Goal: Transaction & Acquisition: Register for event/course

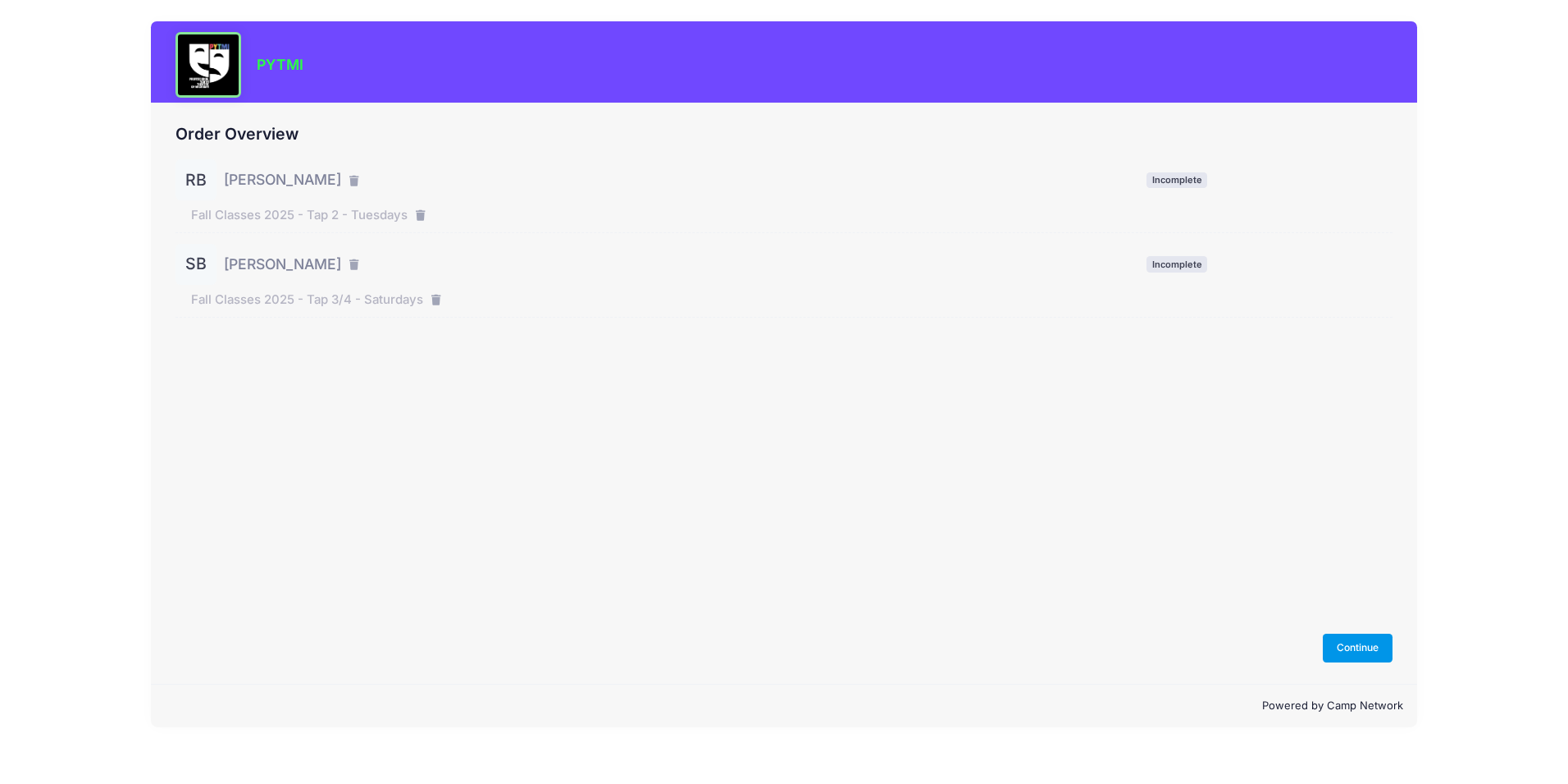
click at [1362, 649] on button "Continue" at bounding box center [1358, 647] width 71 height 28
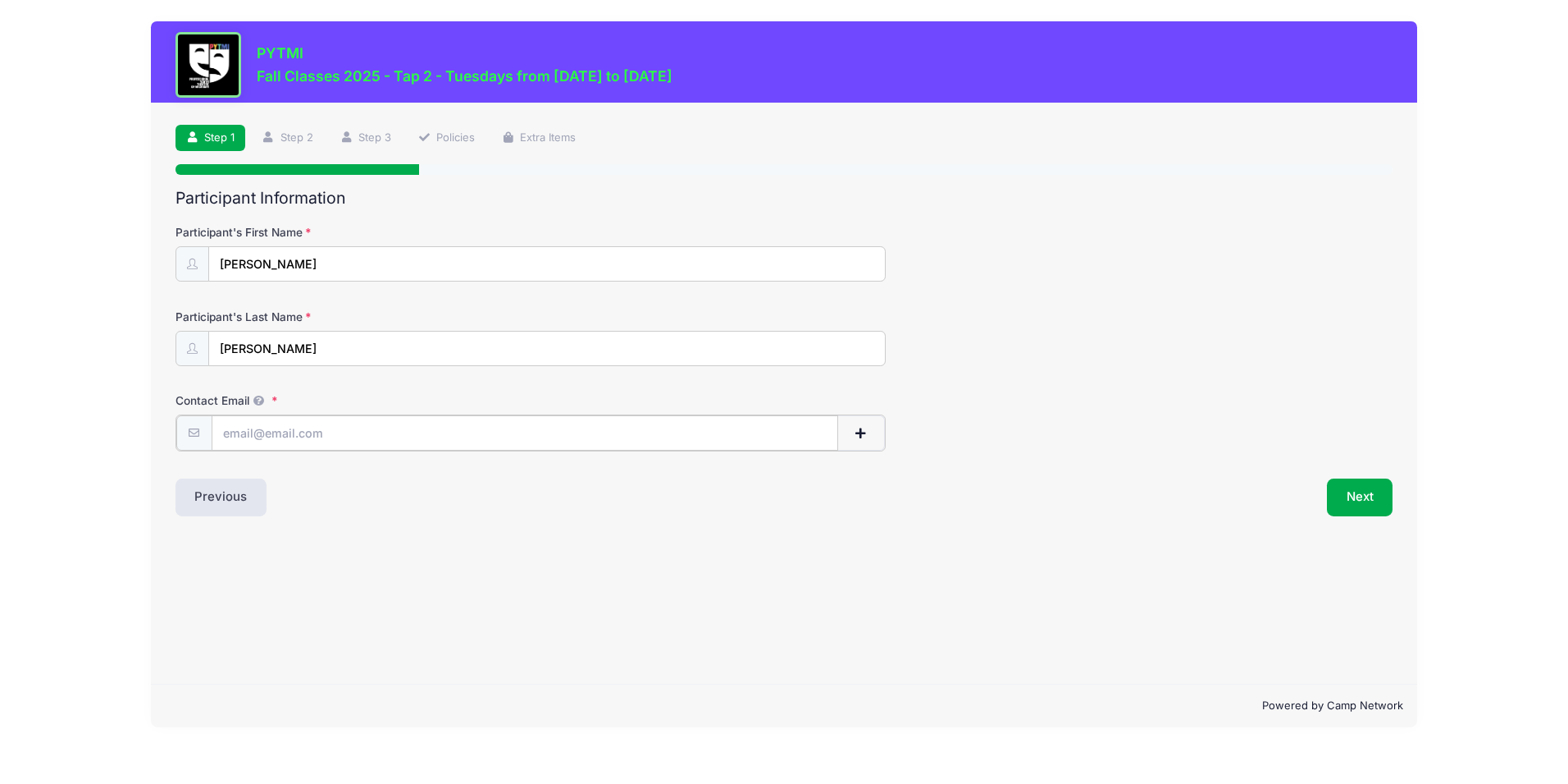
click at [292, 434] on input "Contact Email" at bounding box center [525, 432] width 627 height 35
type input "leahbarson16@gmail.com"
click at [1367, 491] on button "Next" at bounding box center [1360, 496] width 66 height 38
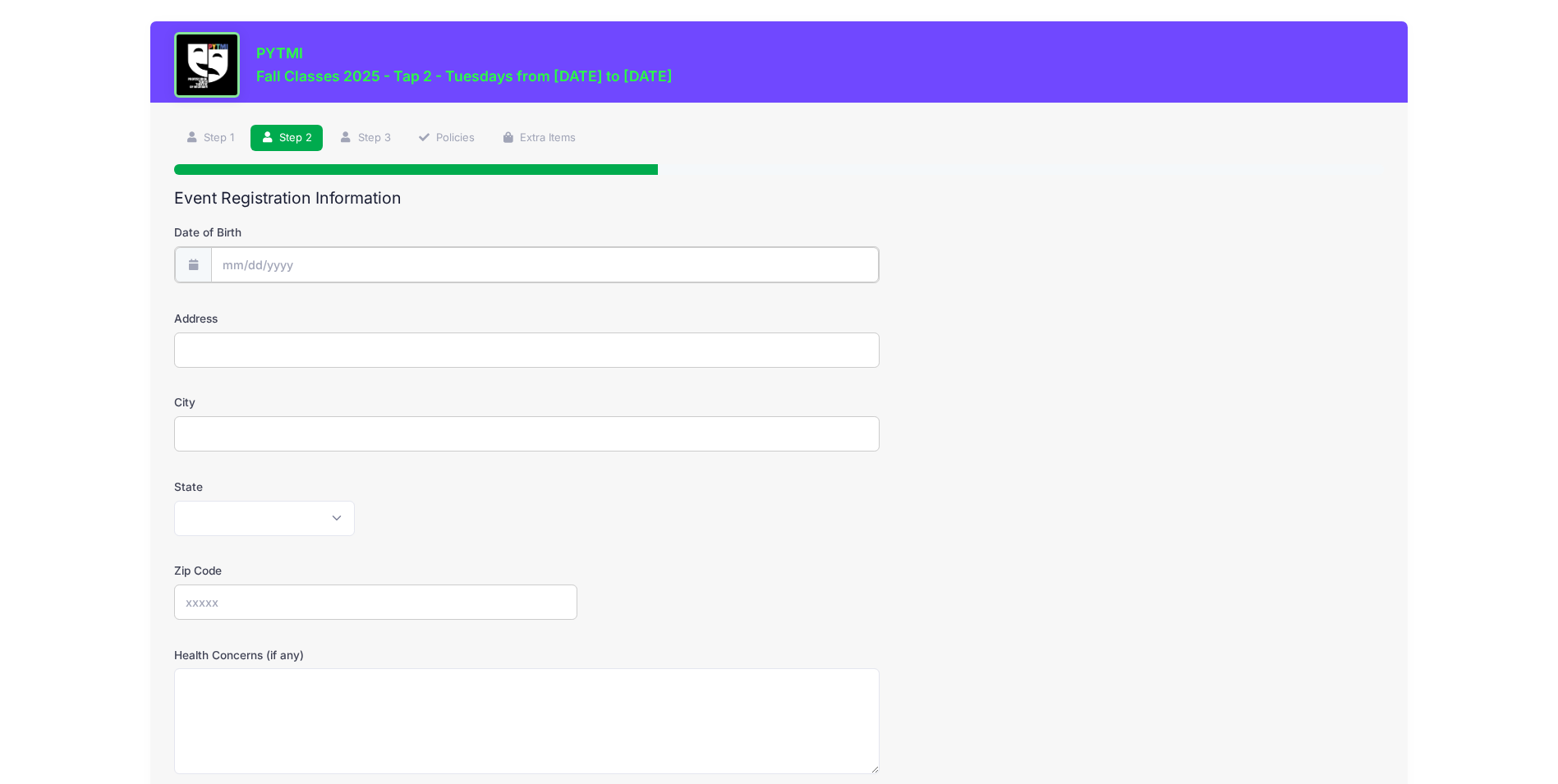
click at [252, 263] on input "Date of Birth" at bounding box center [545, 264] width 669 height 35
click at [384, 317] on span at bounding box center [386, 314] width 12 height 13
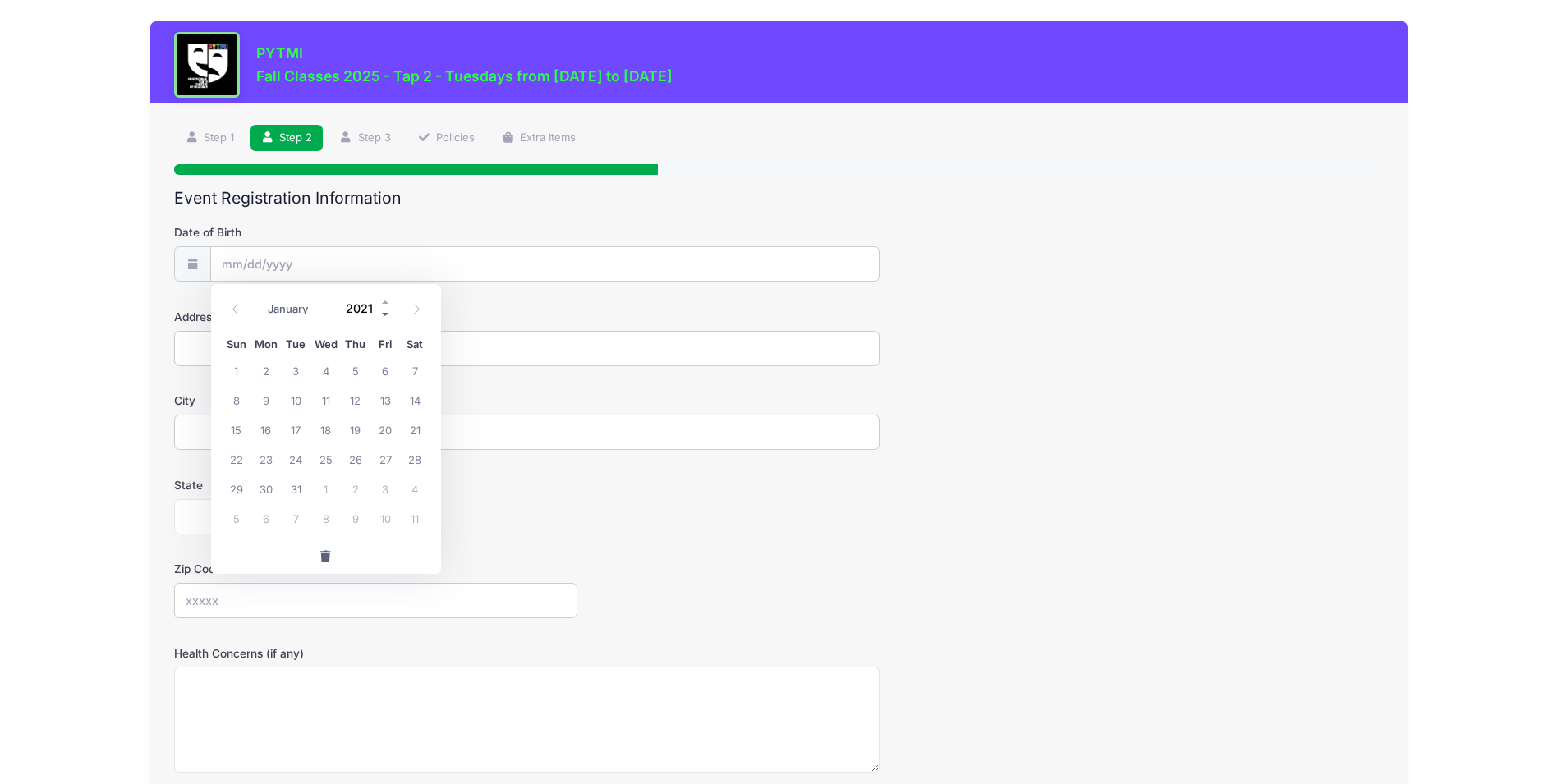
click at [384, 317] on span at bounding box center [386, 314] width 12 height 13
type input "2018"
click at [281, 313] on select "January February March April May June July August September October November De…" at bounding box center [297, 309] width 73 height 21
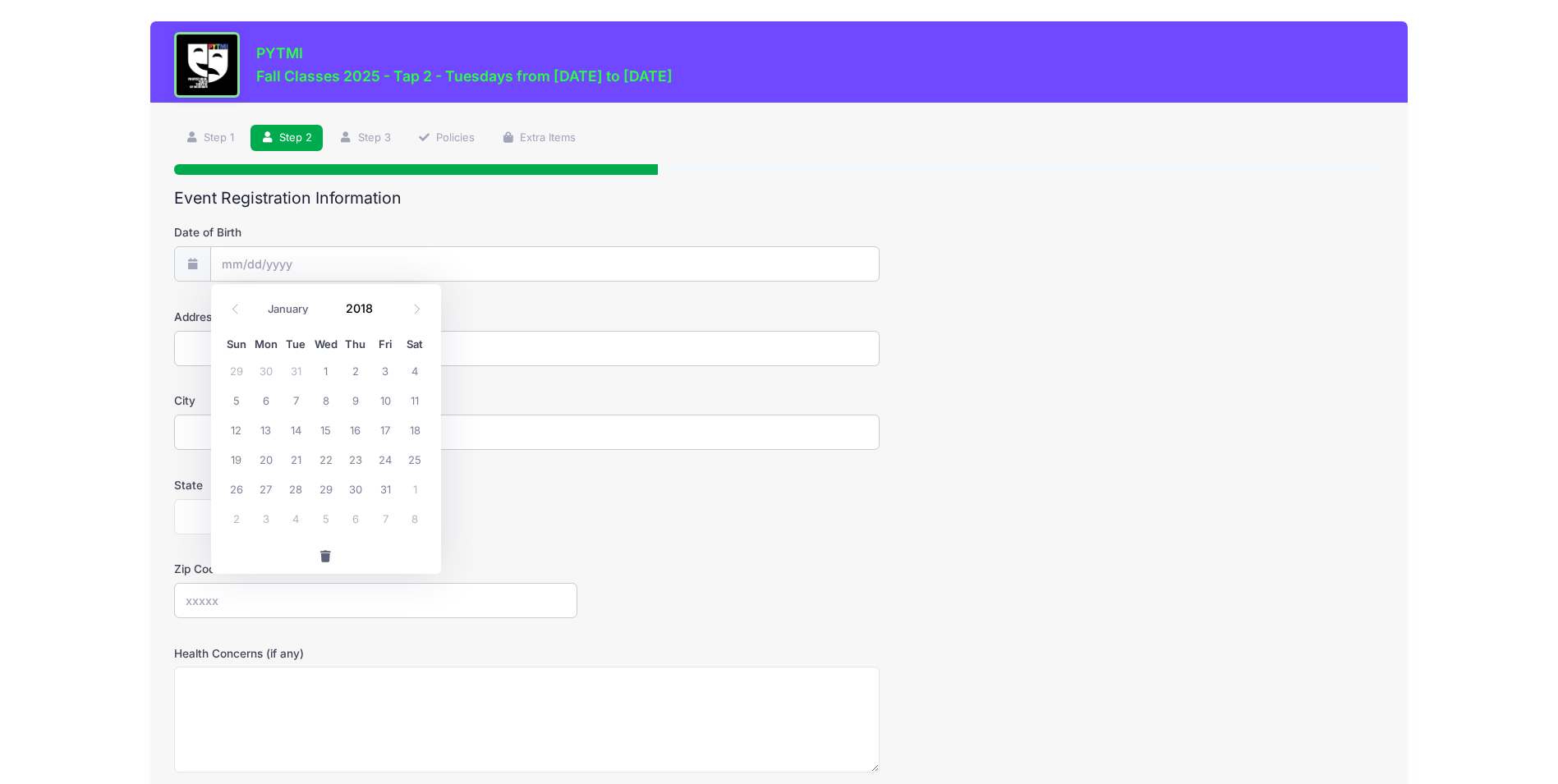
select select "6"
click at [261, 298] on select "January February March April May June July August September October November De…" at bounding box center [297, 309] width 73 height 21
click at [295, 490] on span "31" at bounding box center [295, 488] width 30 height 30
type input "07/31/2018"
click at [312, 356] on input "Address" at bounding box center [526, 348] width 706 height 35
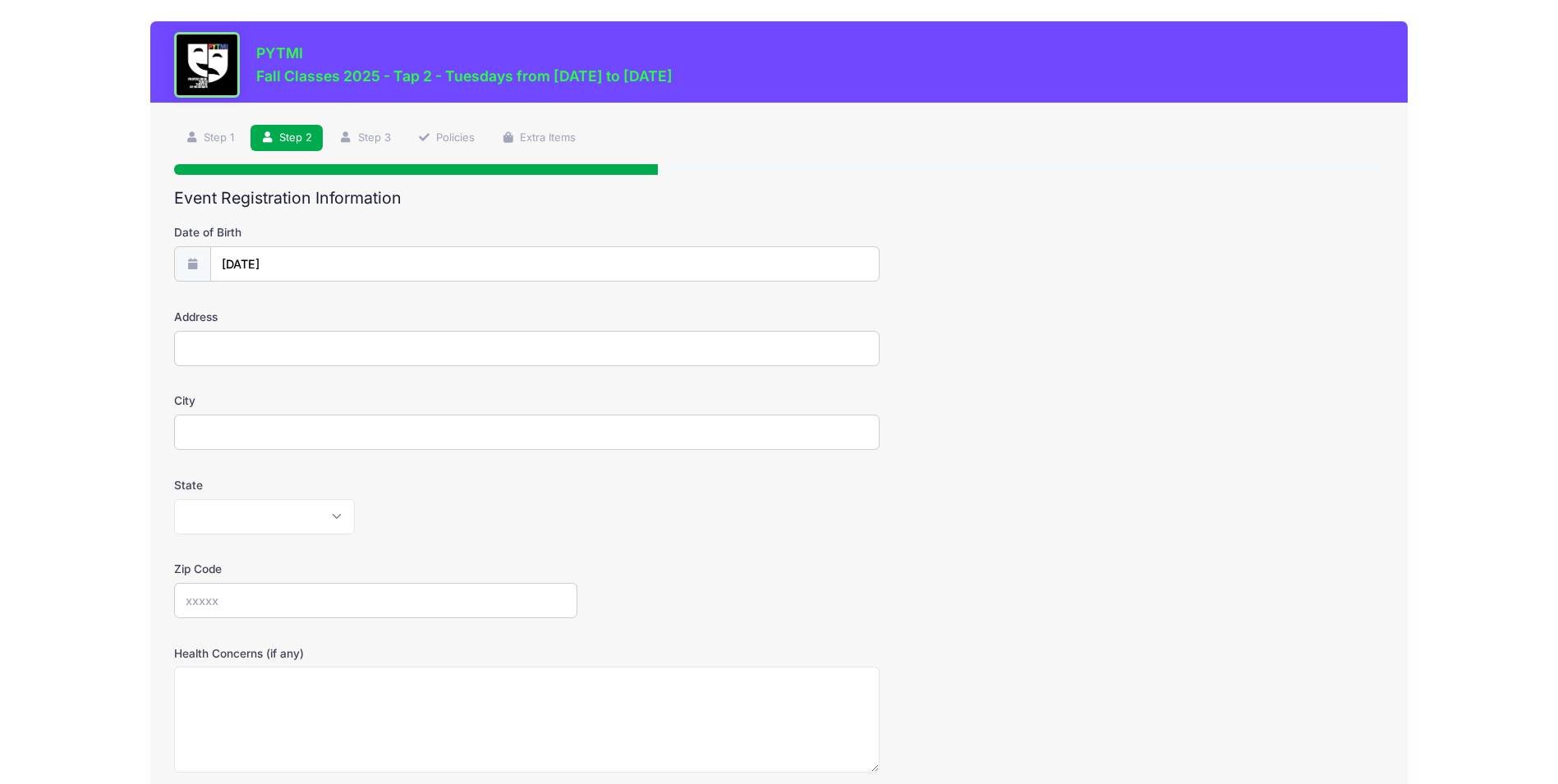
type input "1240 W Cross St Ypsilanti MI 48197-2107"
type input "Ypsilanti"
select select "MI"
type input "48197"
click at [431, 345] on input "1240 W Cross St Ypsilanti MI 48197-2107" at bounding box center [526, 348] width 706 height 35
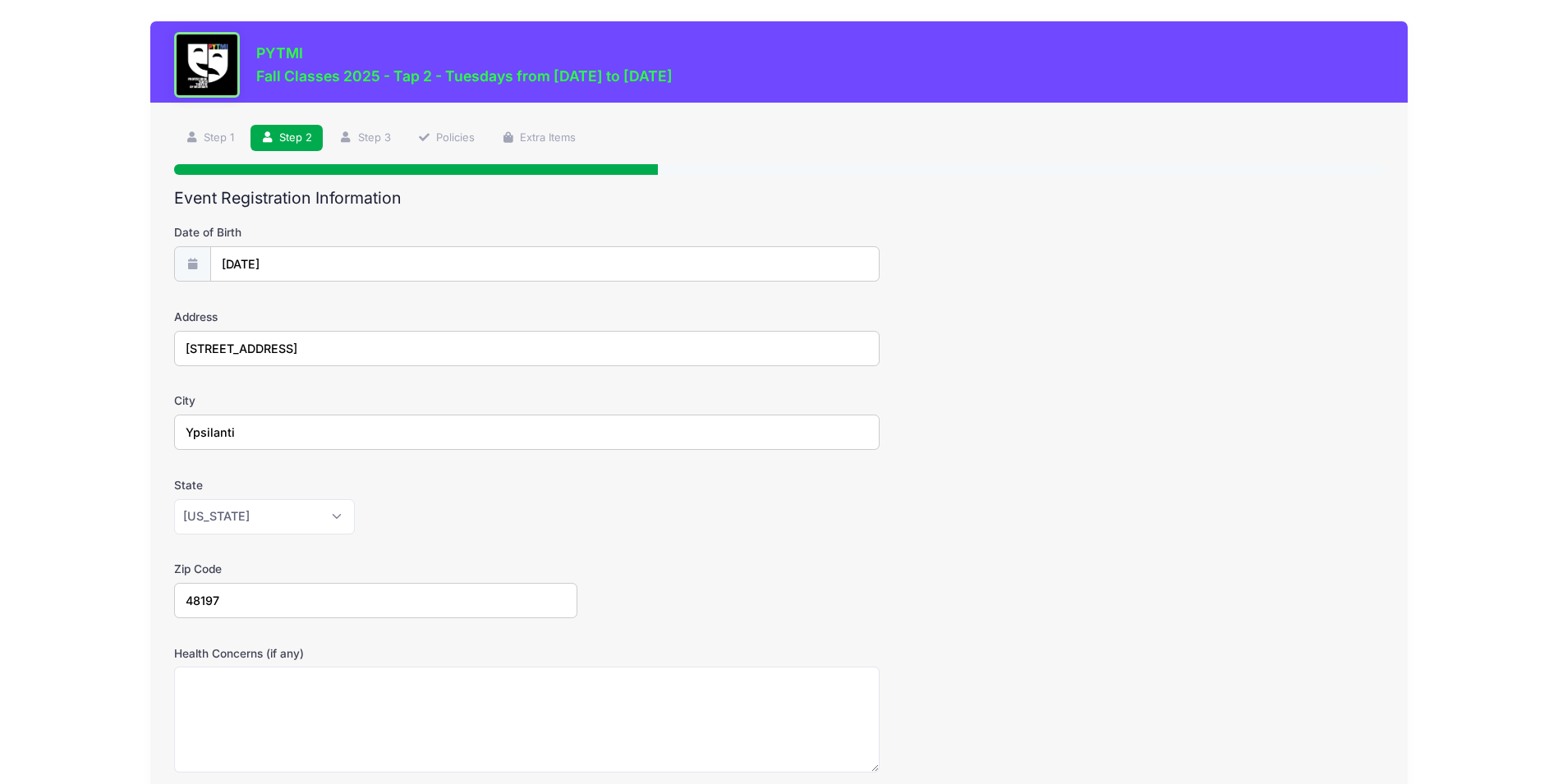
drag, startPoint x: 431, startPoint y: 345, endPoint x: 281, endPoint y: 349, distance: 150.1
click at [281, 349] on input "1240 W Cross St Ypsilanti MI 48197-2107" at bounding box center [526, 348] width 706 height 35
type input "1240 W Cross St"
click at [646, 557] on form "Date of Birth 07/31/2018 Address 1240 W Cross St City Ypsilanti State Alabama A…" at bounding box center [778, 575] width 1209 height 703
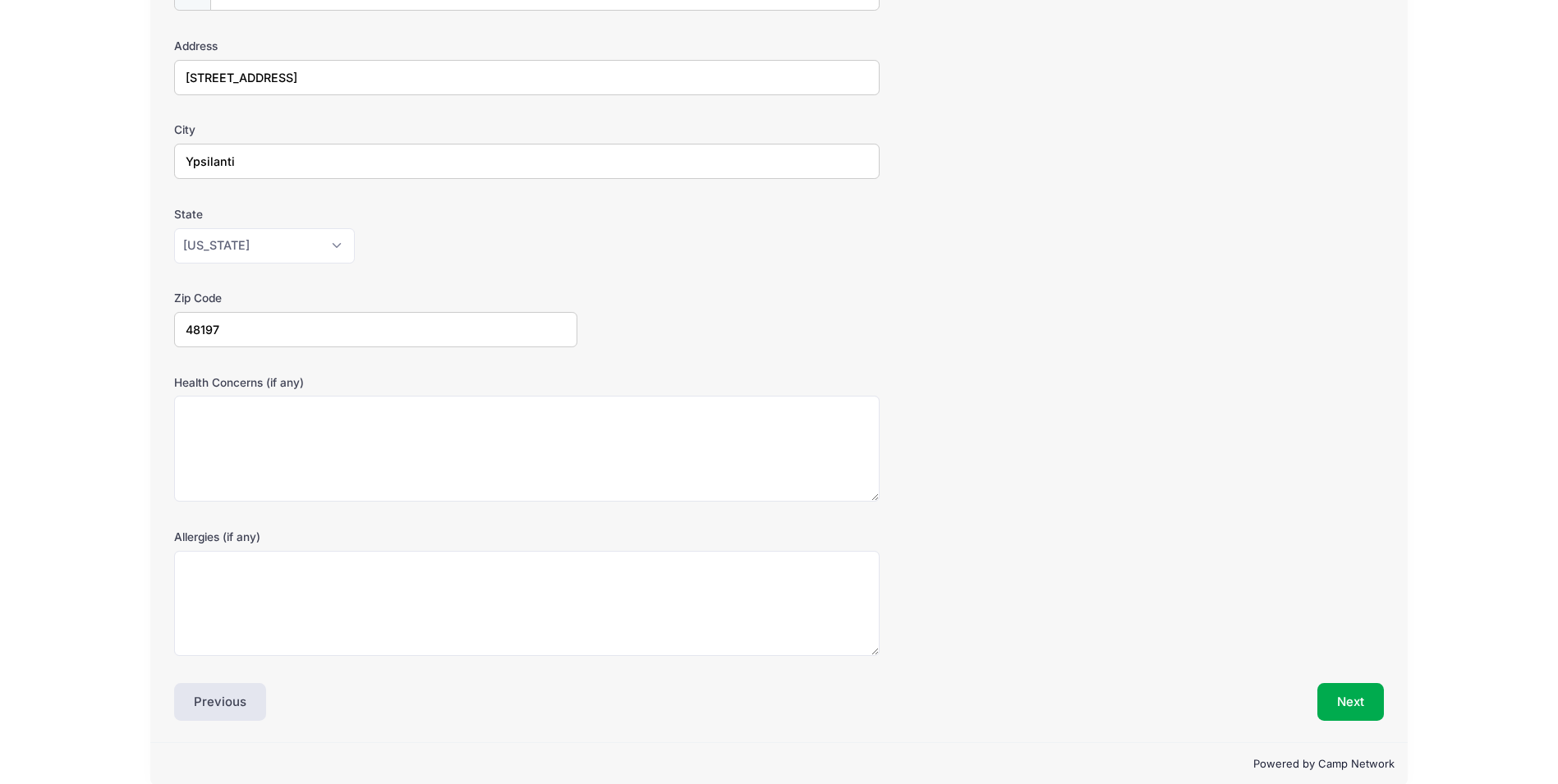
scroll to position [294, 0]
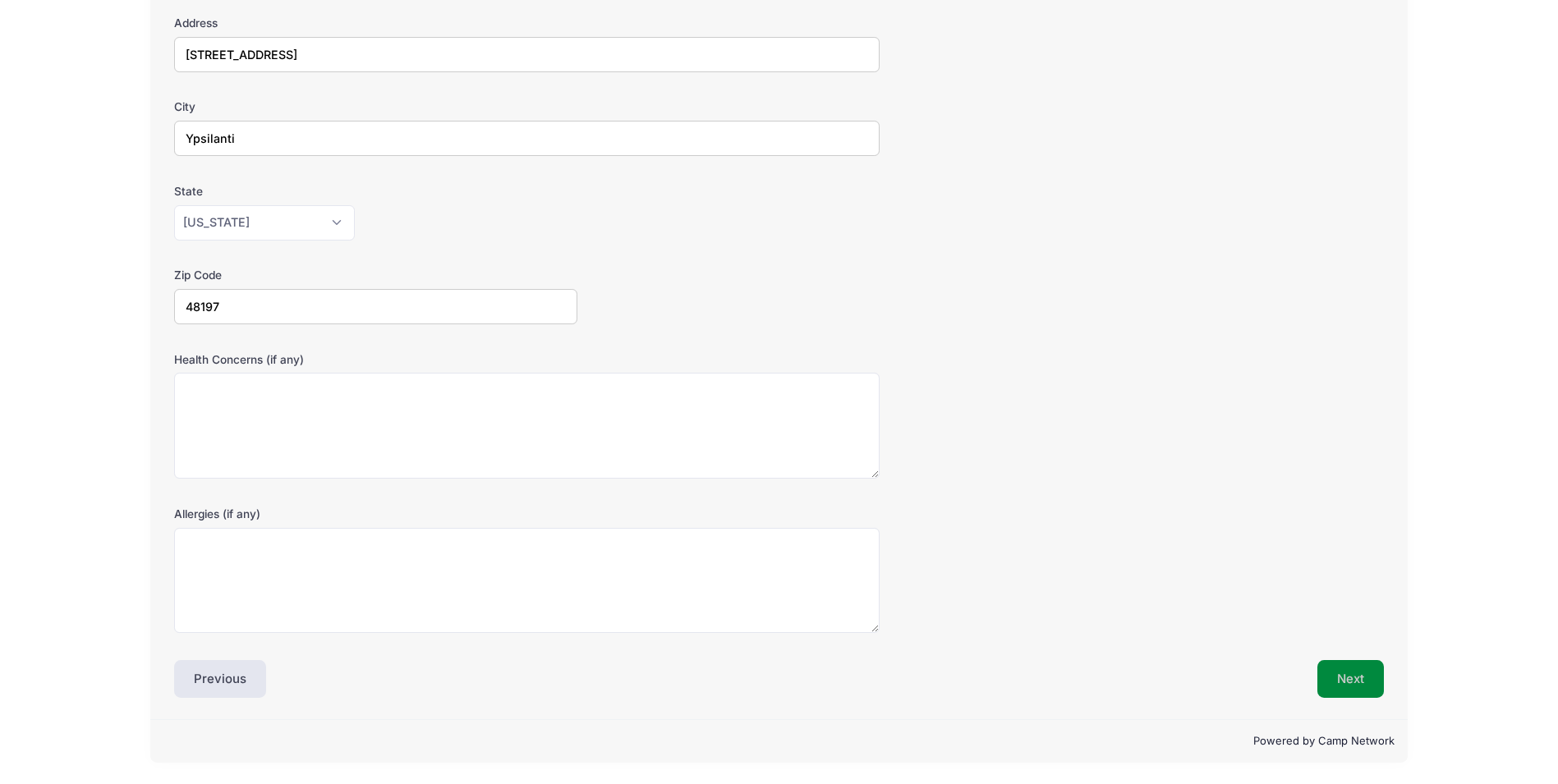
click at [1363, 673] on button "Next" at bounding box center [1350, 678] width 66 height 38
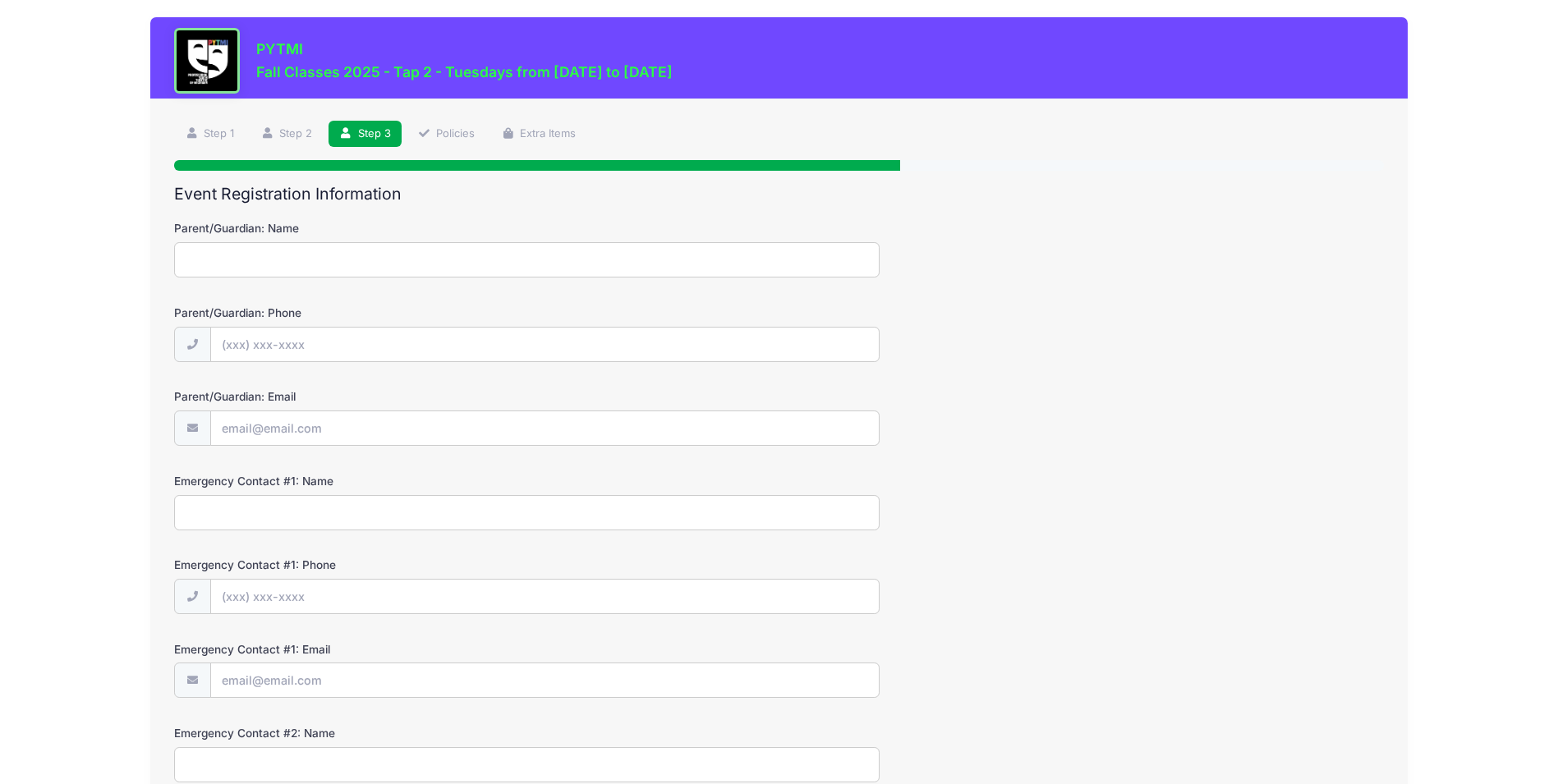
scroll to position [0, 0]
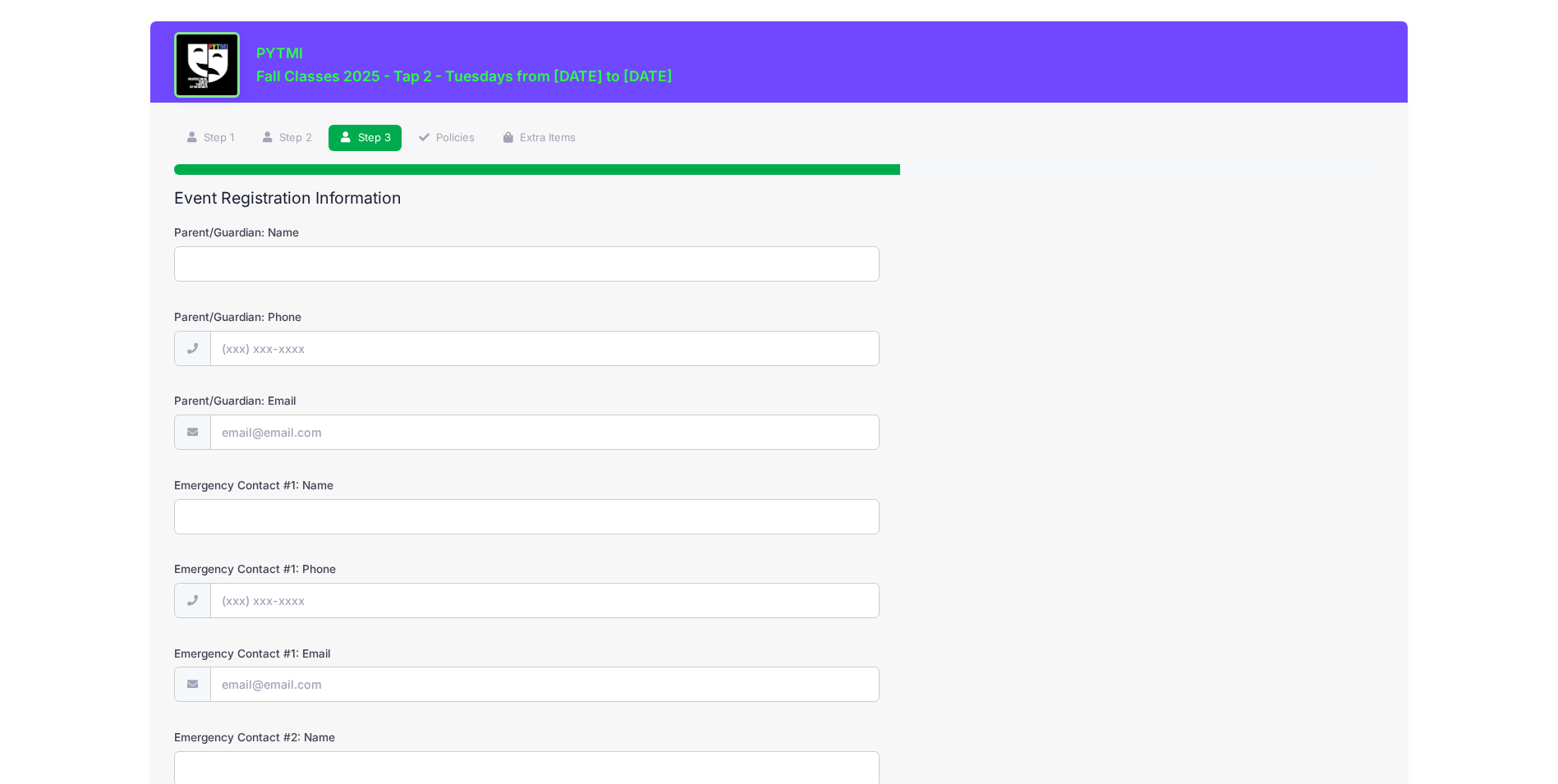
click at [322, 265] on input "Parent/Guardian: Name" at bounding box center [526, 263] width 706 height 35
type input "Leah and Joel Barson"
click at [278, 352] on input "Parent/Guardian: Phone" at bounding box center [545, 349] width 669 height 35
type input "(248) 721-1591"
click at [366, 440] on input "Parent/Guardian: Email" at bounding box center [545, 432] width 669 height 35
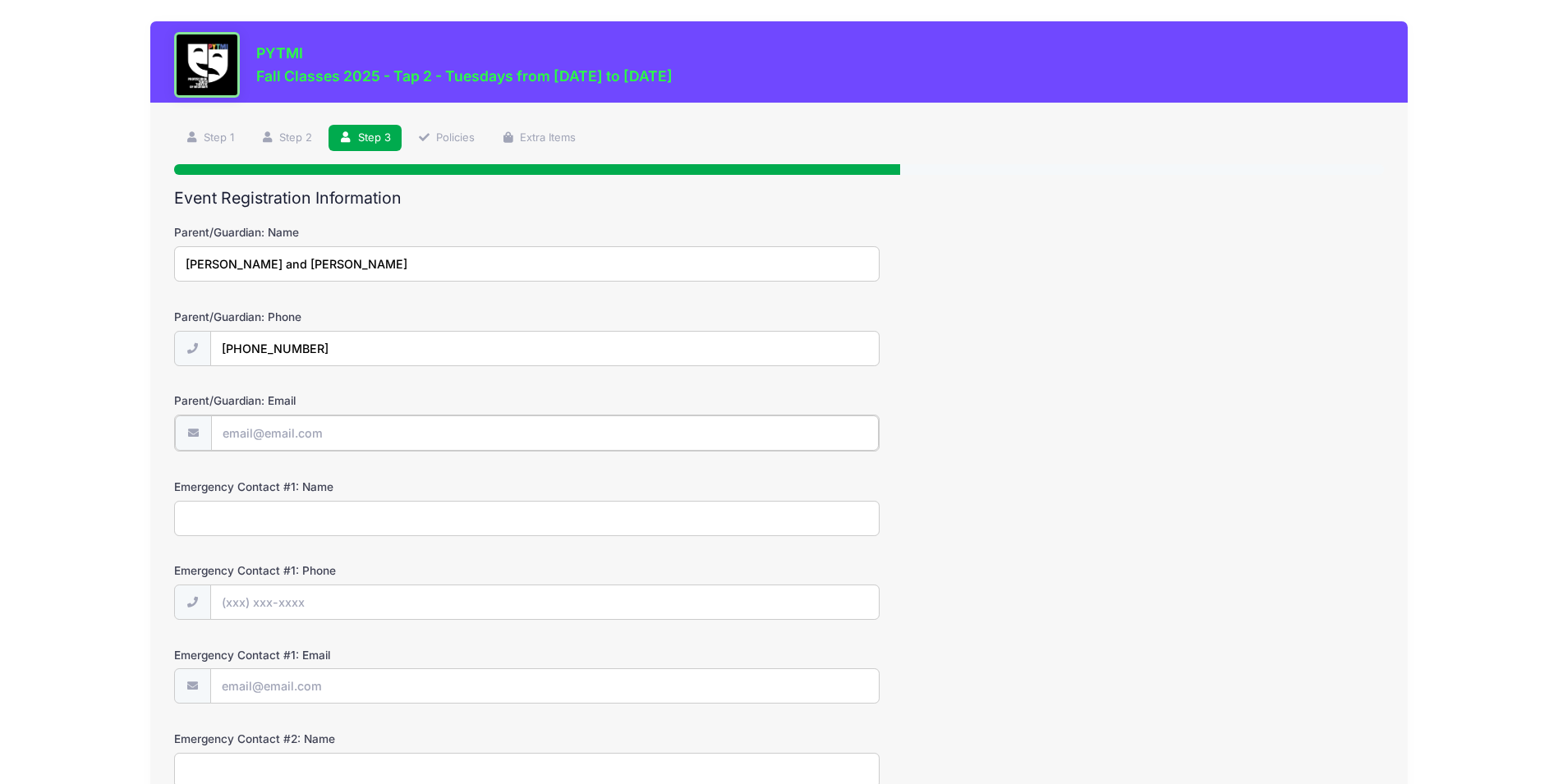
type input "leahbarson16@gmail.com"
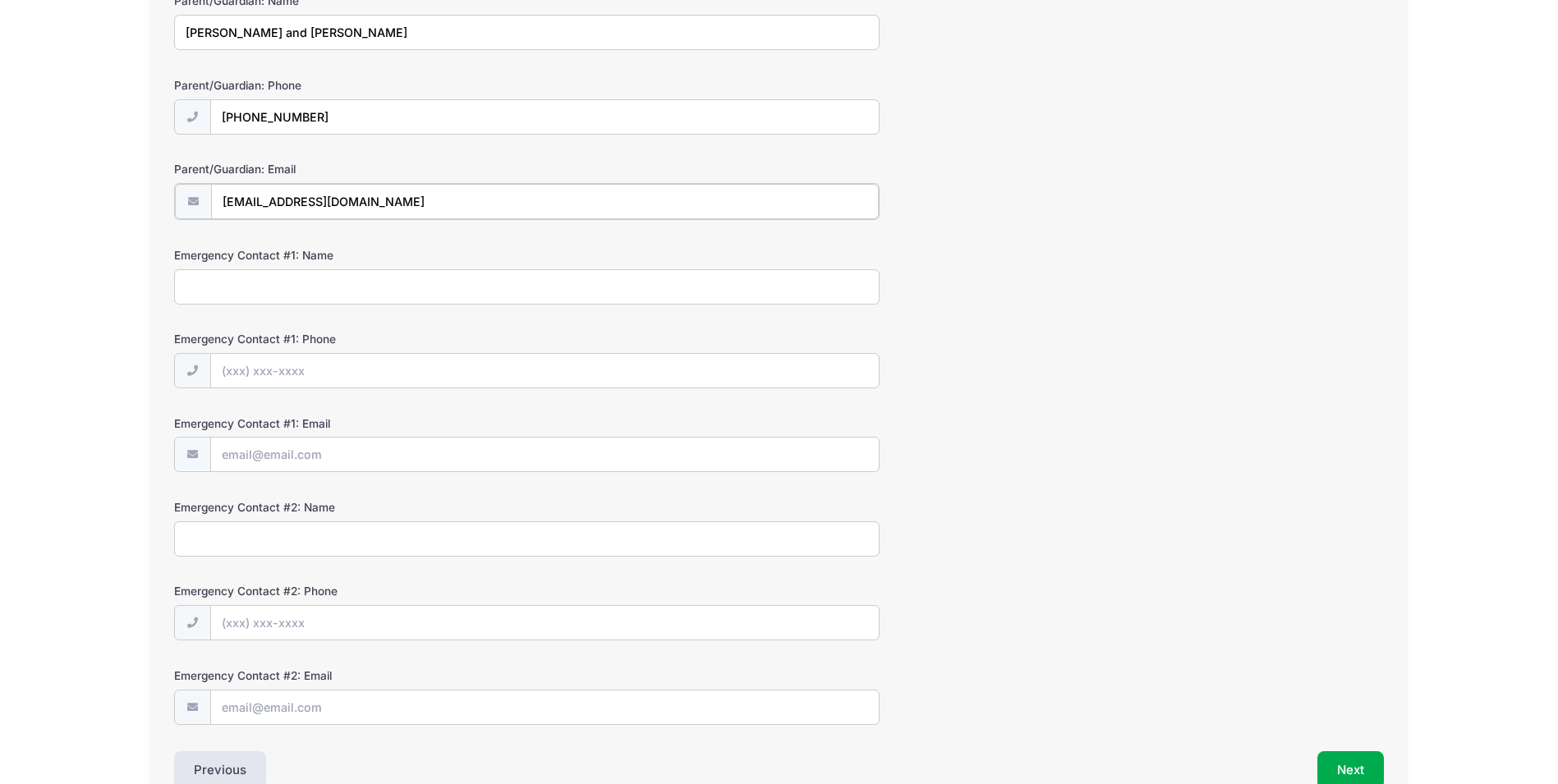
scroll to position [246, 0]
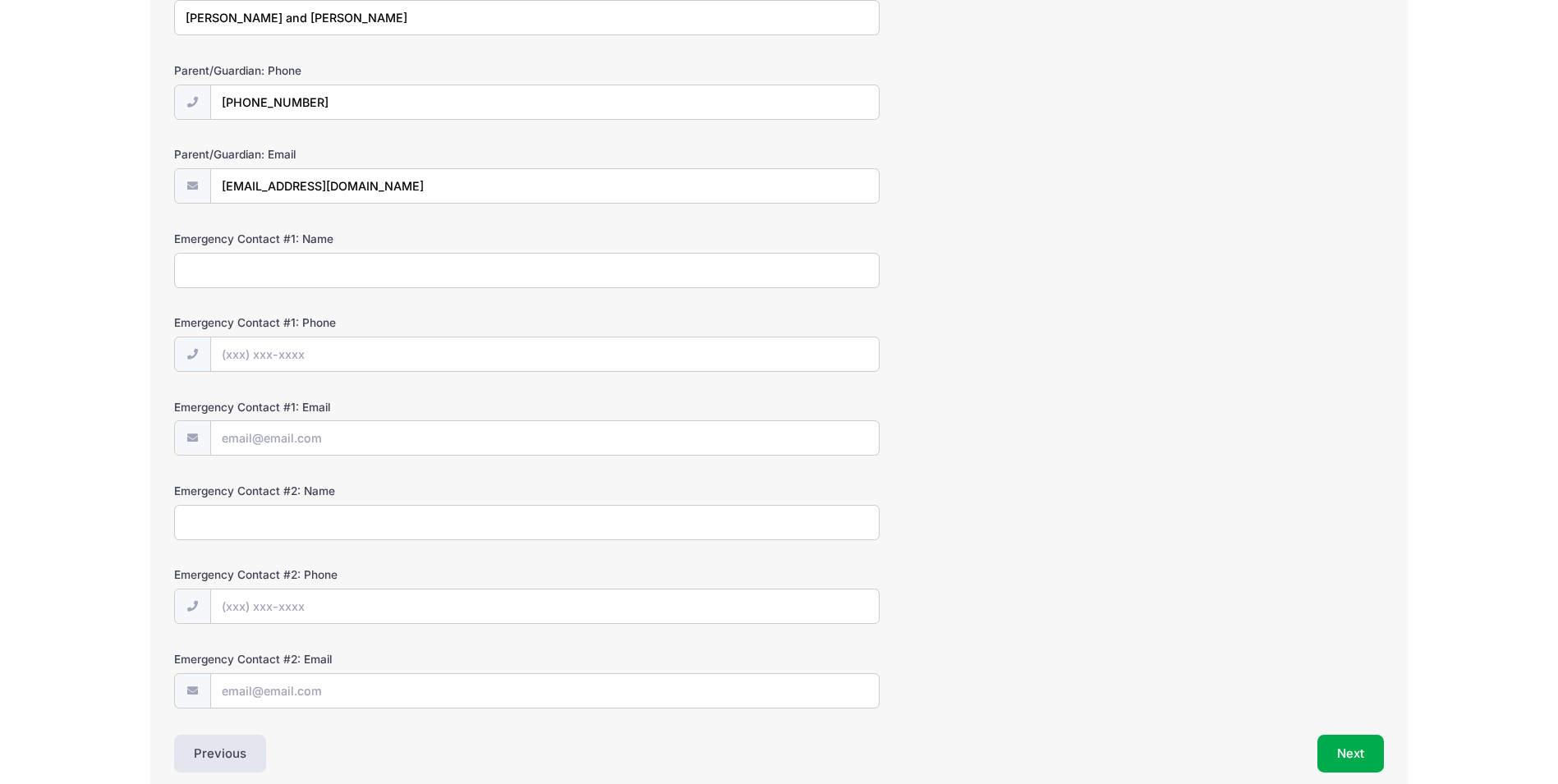
click at [205, 283] on input "Emergency Contact #1: Name" at bounding box center [526, 269] width 706 height 35
type input "Joel Barson"
click at [262, 347] on input "Emergency Contact #1: Phone" at bounding box center [545, 354] width 669 height 35
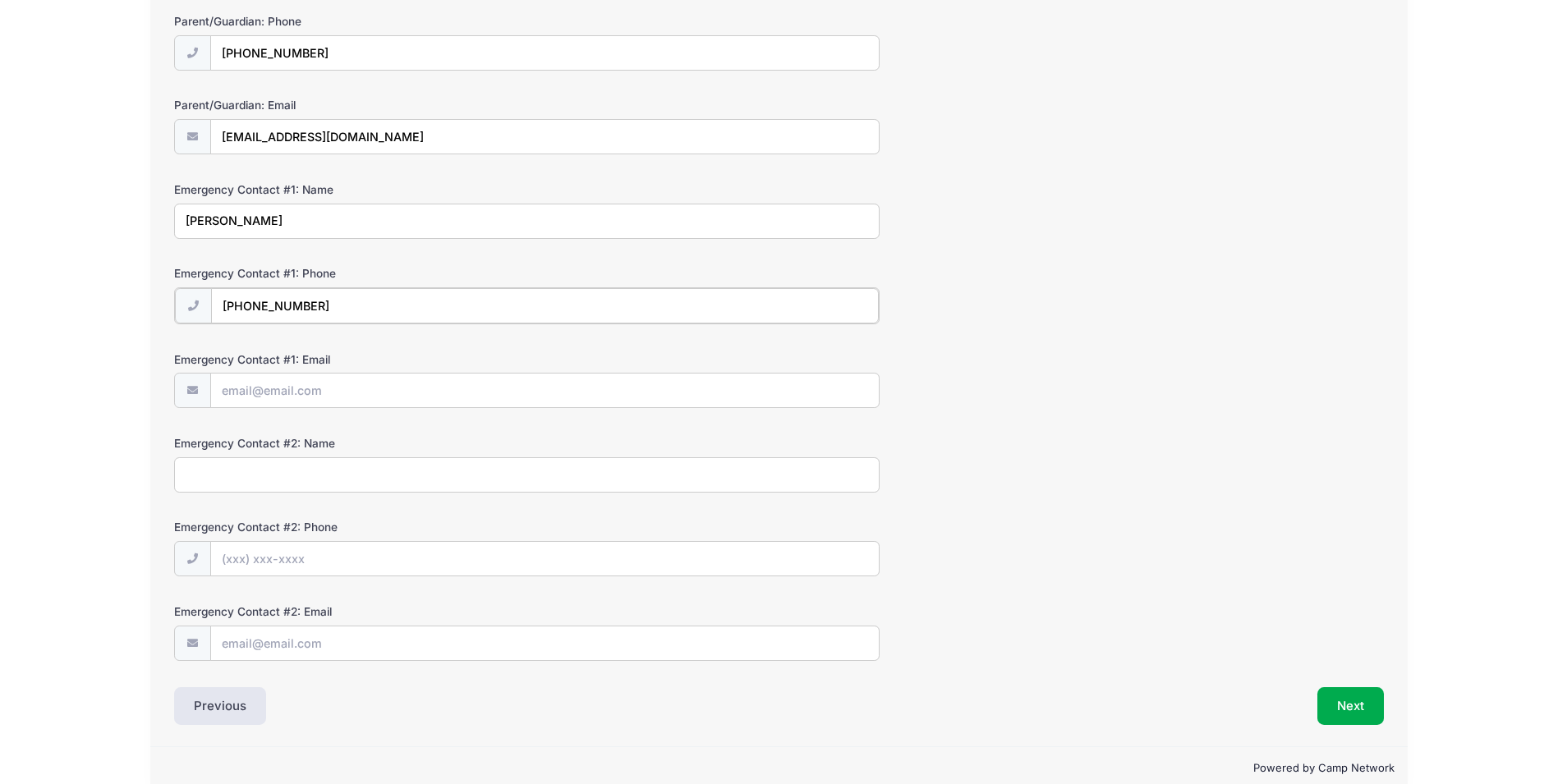
scroll to position [322, 0]
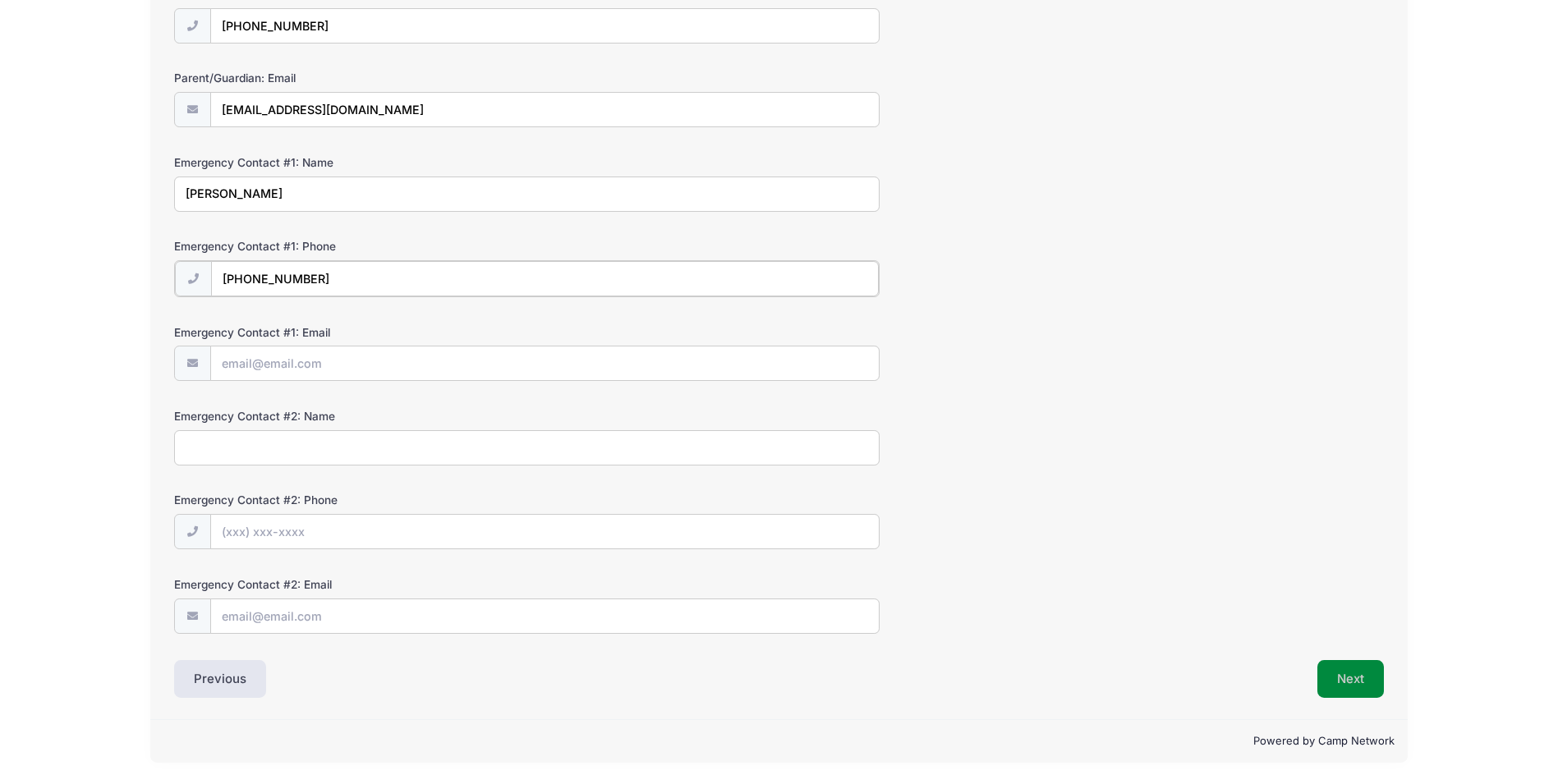
type input "(248) 721-1590"
click at [1352, 678] on button "Next" at bounding box center [1350, 678] width 66 height 38
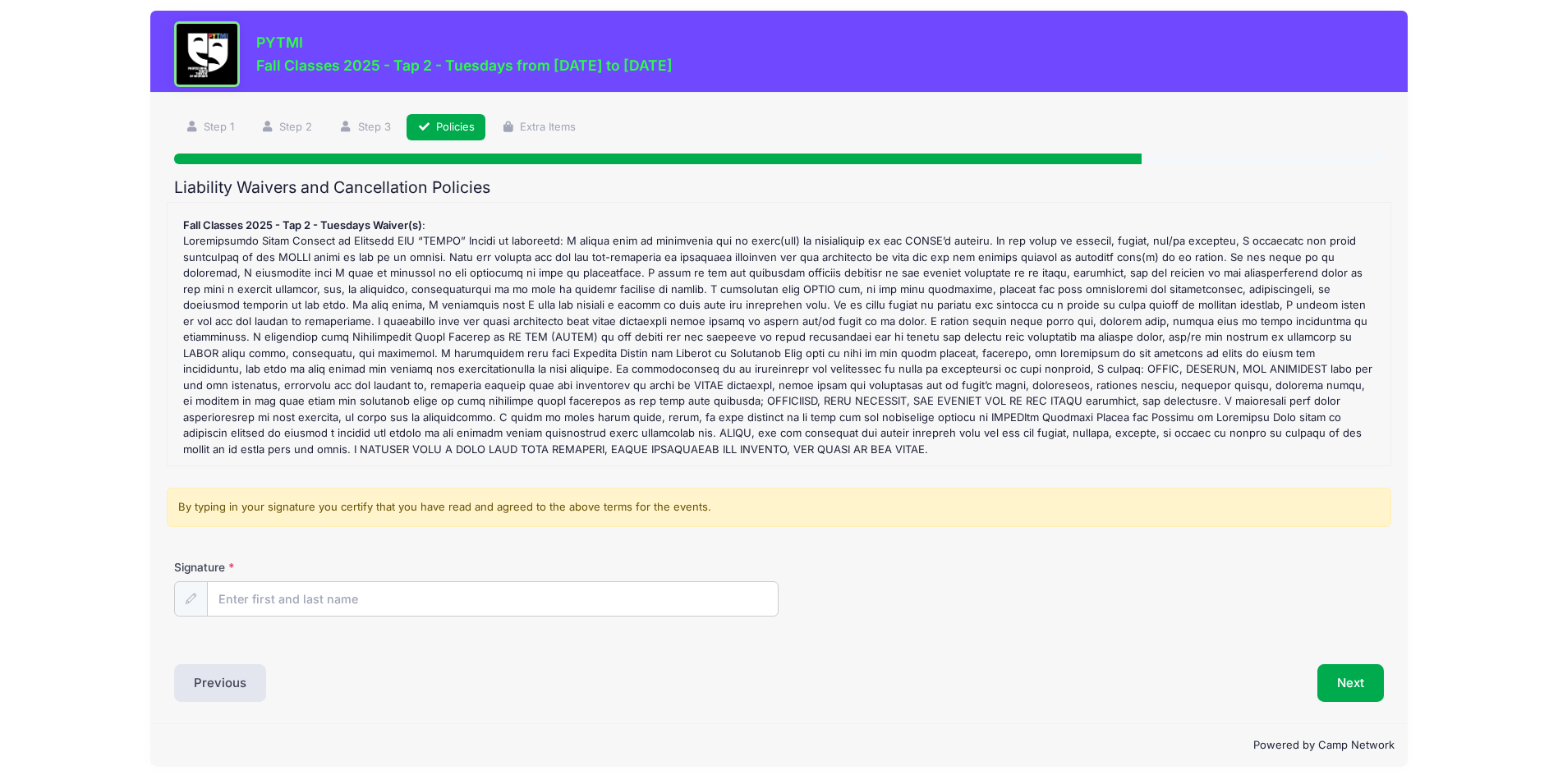
scroll to position [15, 0]
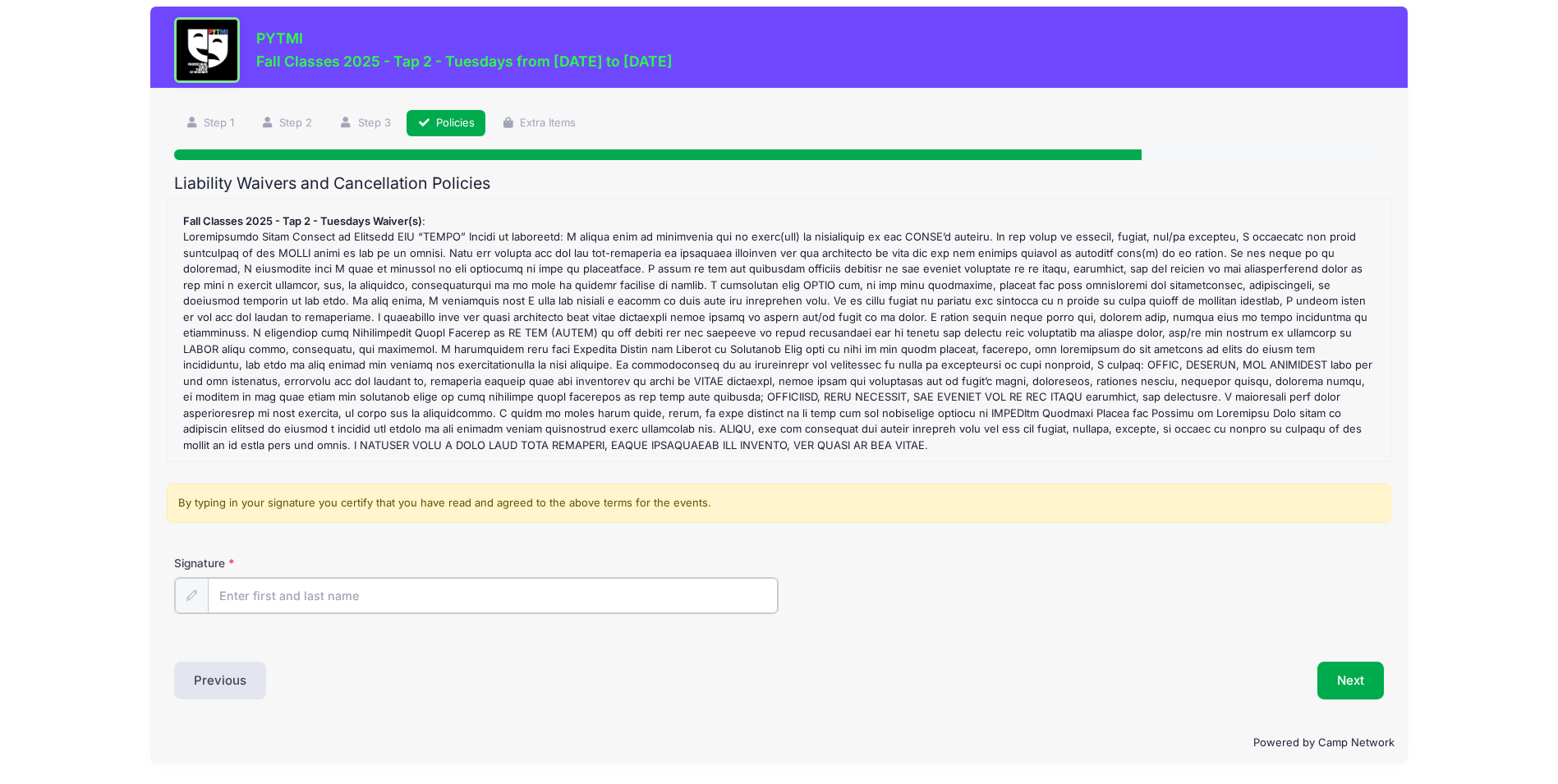
click at [287, 601] on input "Signature" at bounding box center [492, 595] width 569 height 35
type input "Leah Barson"
click at [886, 612] on div "Signature Leah Barson" at bounding box center [779, 597] width 1225 height 84
click at [1355, 676] on button "Next" at bounding box center [1350, 678] width 66 height 38
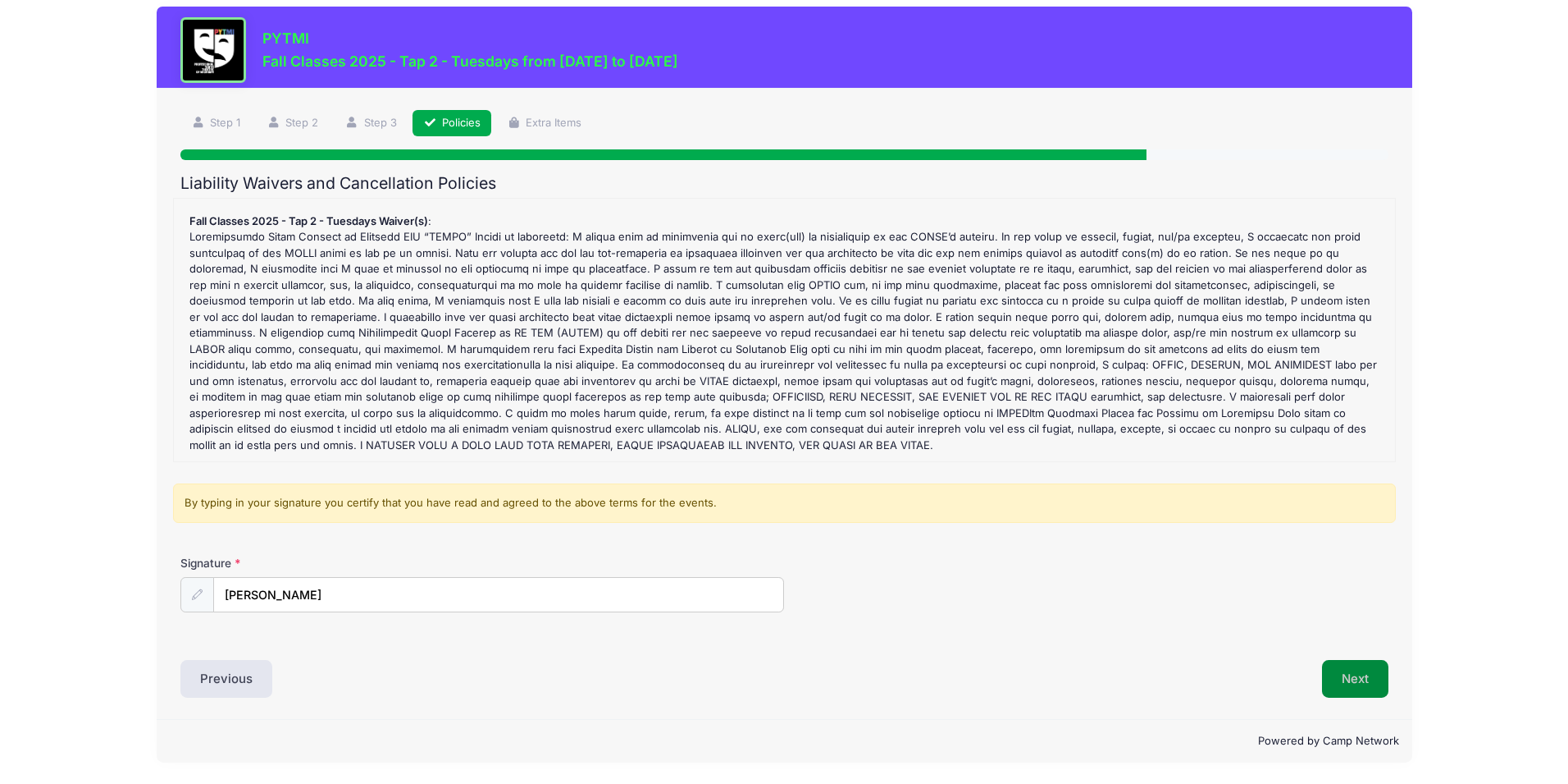
scroll to position [0, 0]
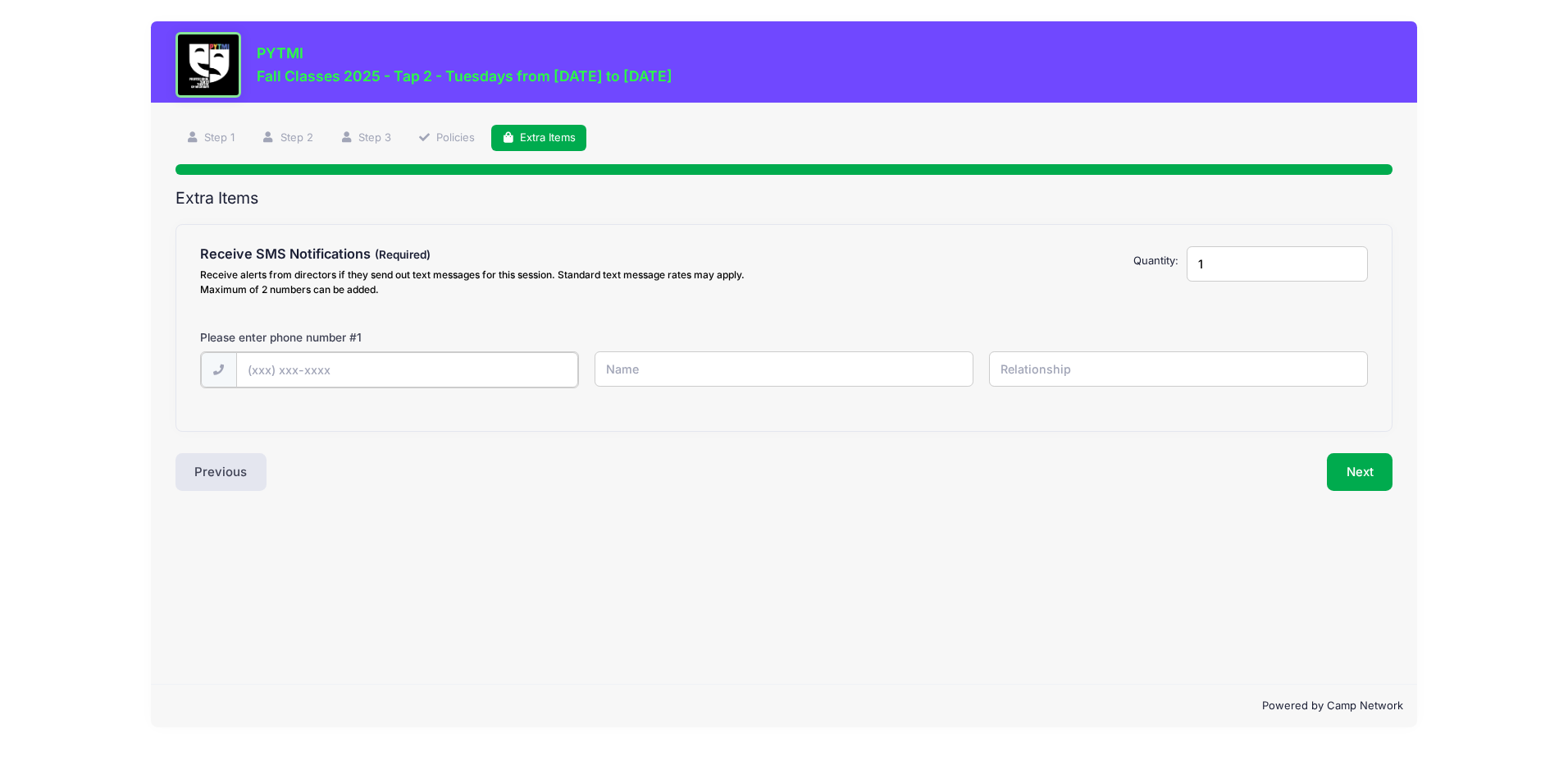
click at [0, 0] on input "text" at bounding box center [0, 0] width 0 height 0
type input "(248) 721-1591"
click at [0, 0] on input "text" at bounding box center [0, 0] width 0 height 0
type input "Leah Barson"
click at [0, 0] on input "text" at bounding box center [0, 0] width 0 height 0
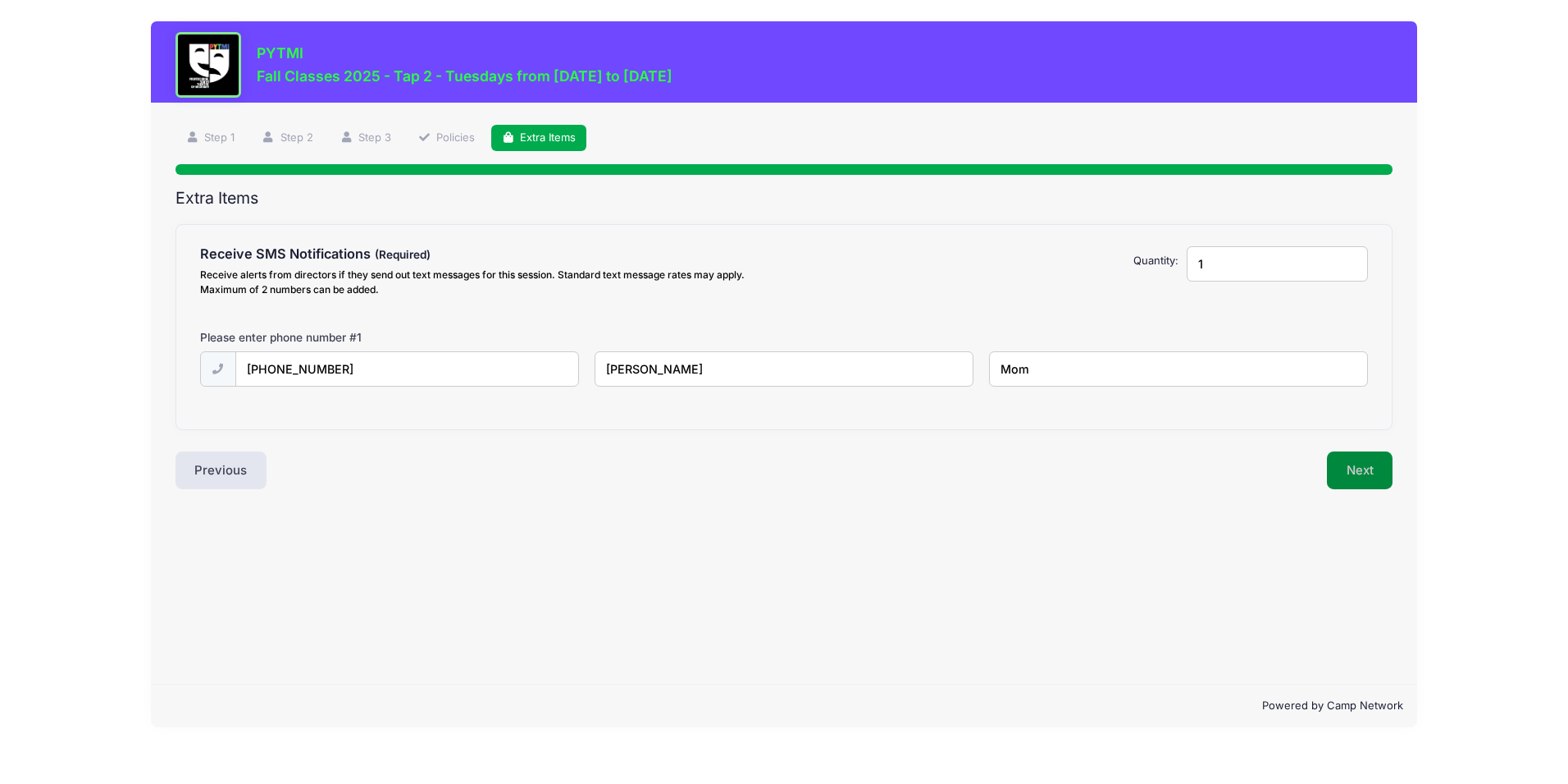
type input "Mom"
click at [1344, 465] on button "Next" at bounding box center [1360, 470] width 66 height 38
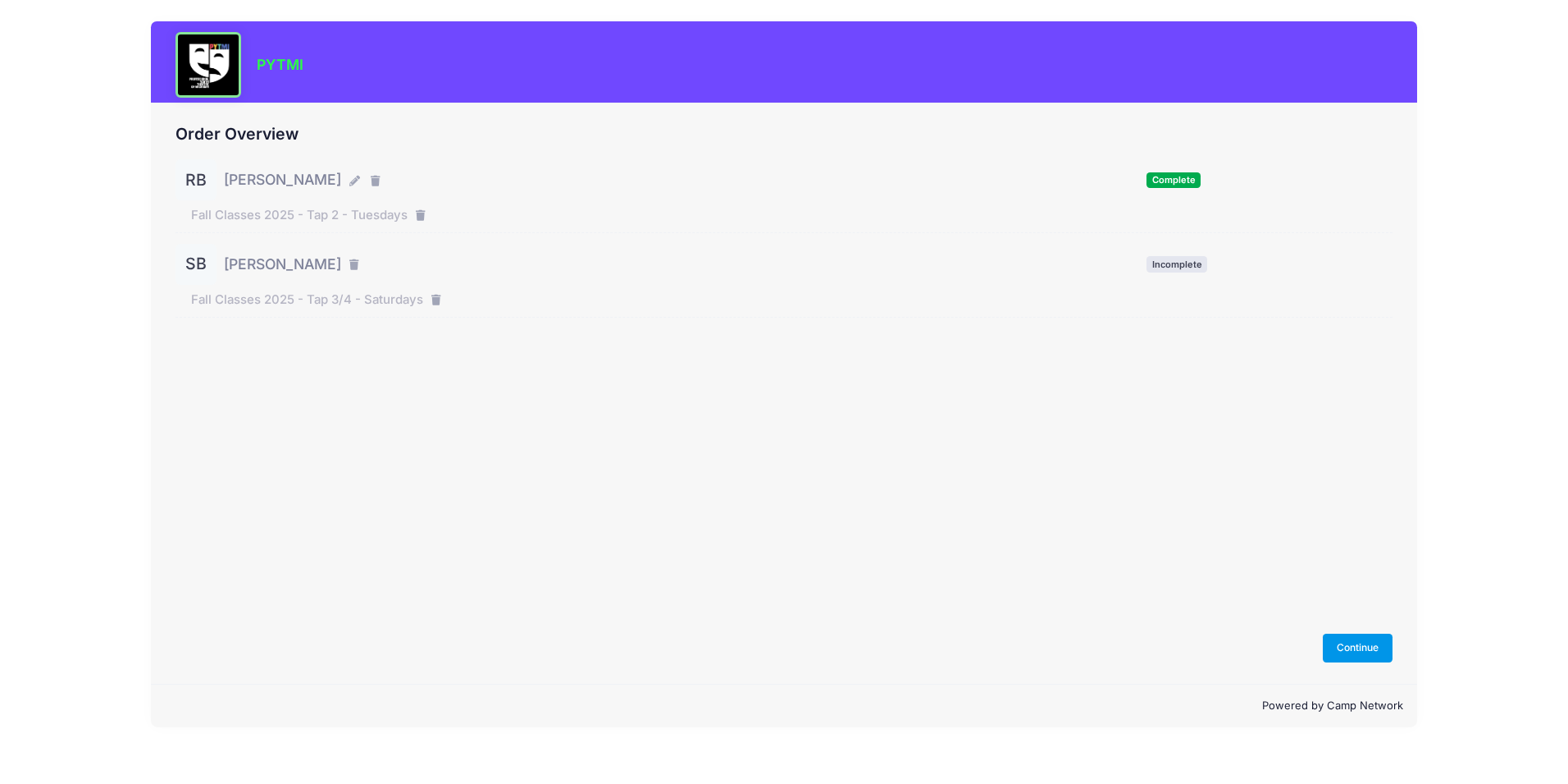
click at [1377, 647] on button "Continue" at bounding box center [1358, 647] width 71 height 28
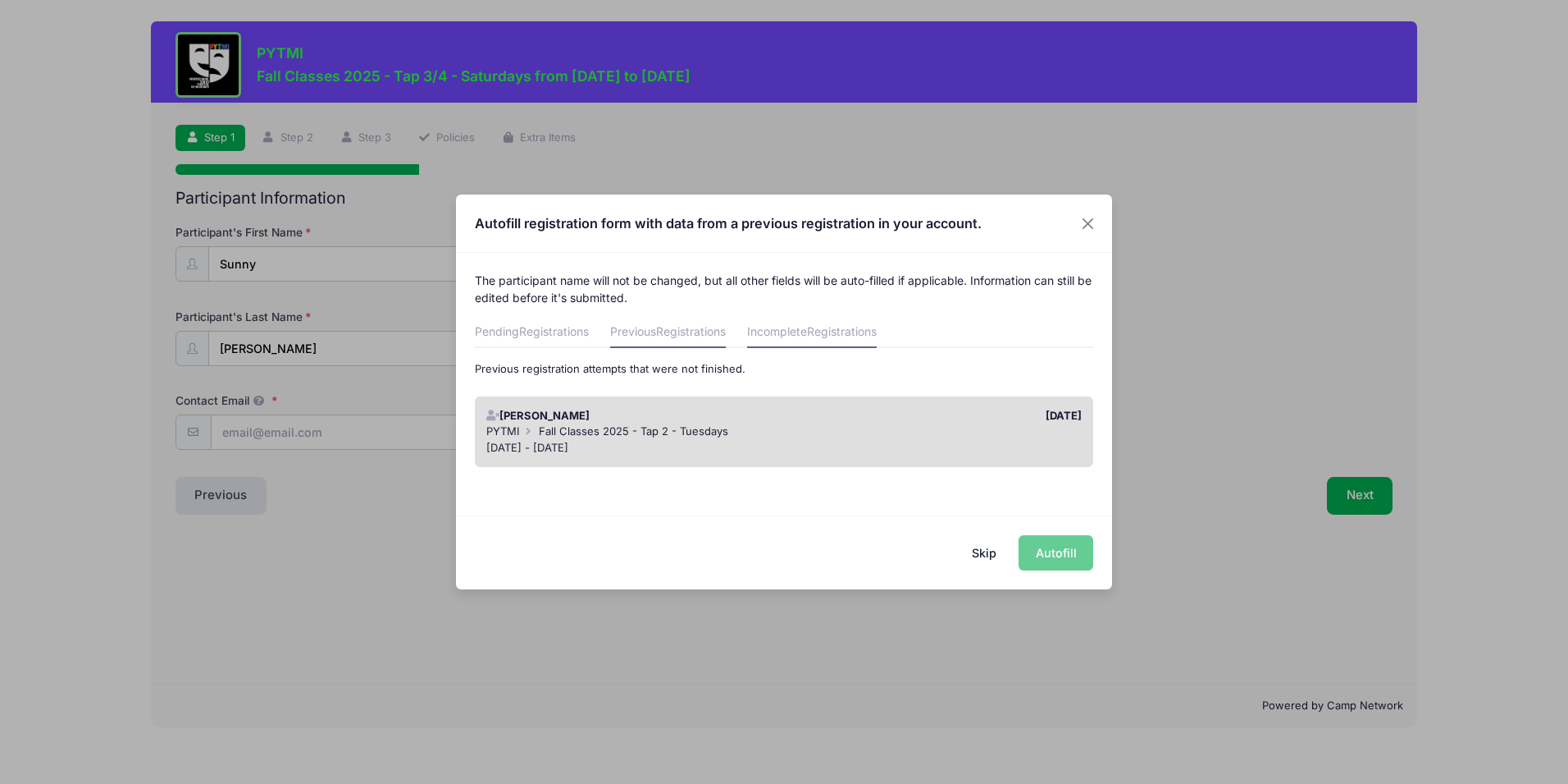
click at [661, 332] on link "Previous Registrations" at bounding box center [667, 333] width 115 height 30
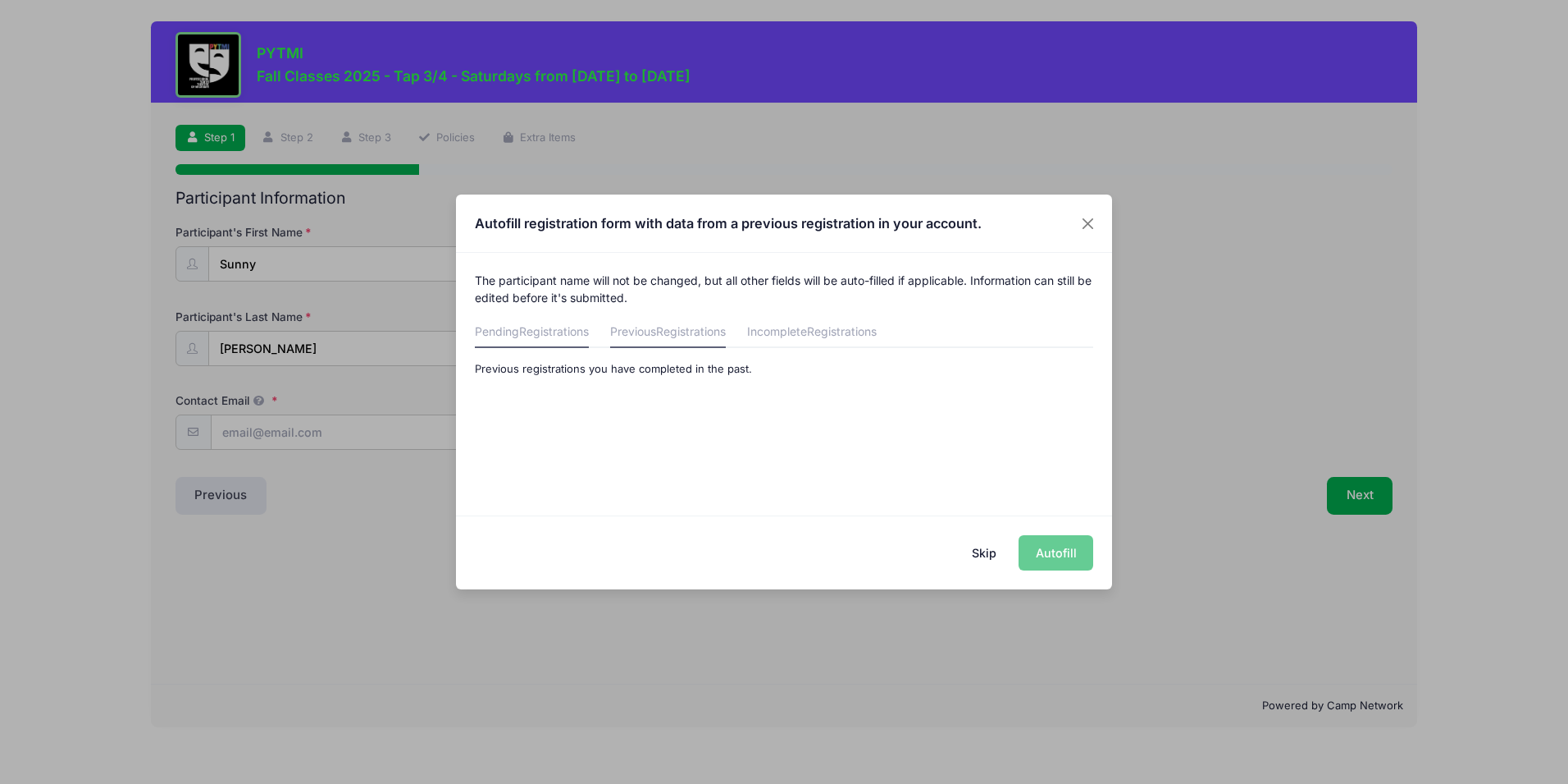
click at [553, 325] on span "Registrations" at bounding box center [555, 331] width 70 height 14
click at [684, 332] on span "Registrations" at bounding box center [691, 331] width 70 height 14
click at [860, 329] on span "Registrations" at bounding box center [842, 331] width 70 height 14
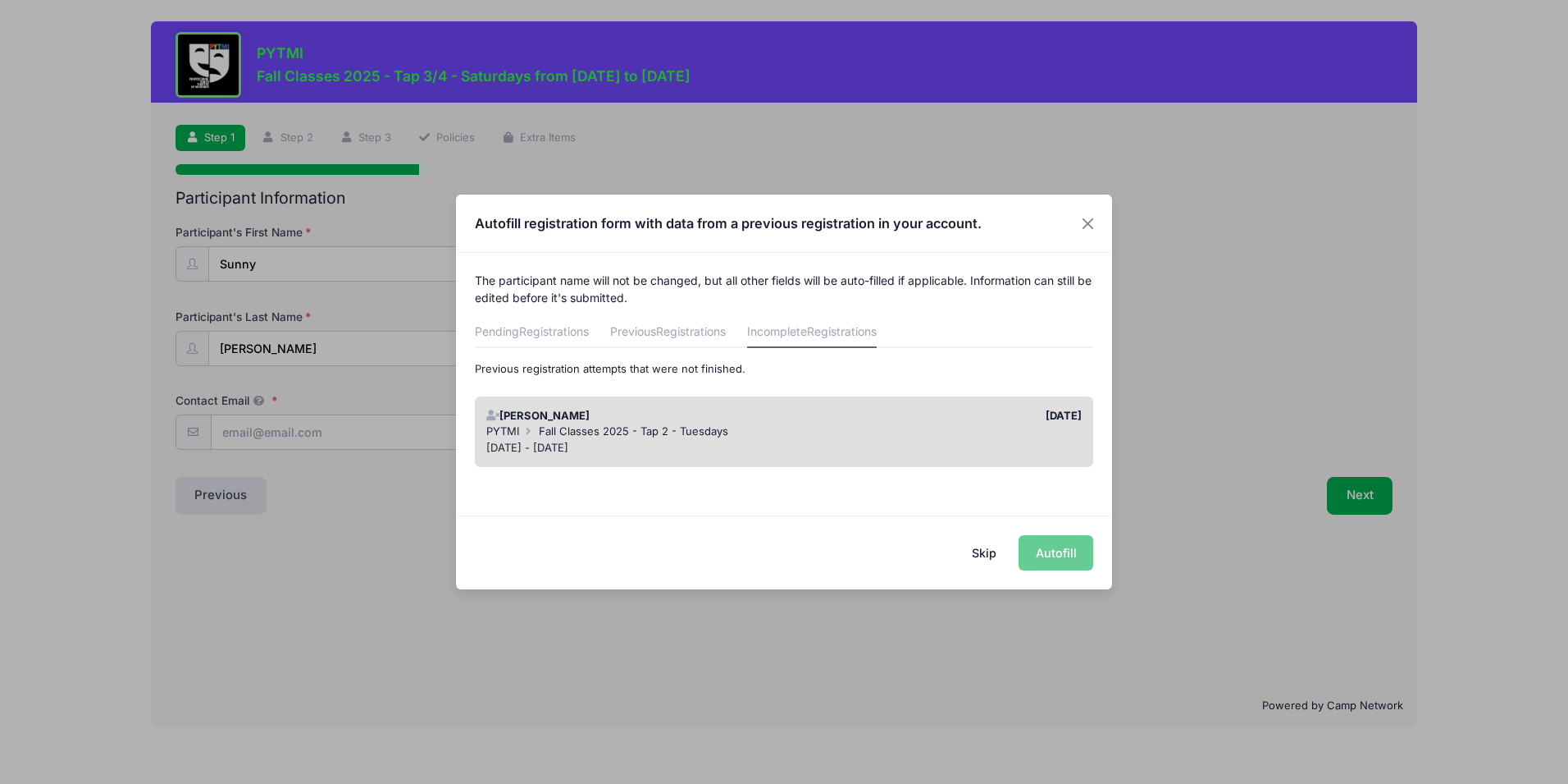
click at [987, 553] on button "Skip" at bounding box center [984, 552] width 58 height 35
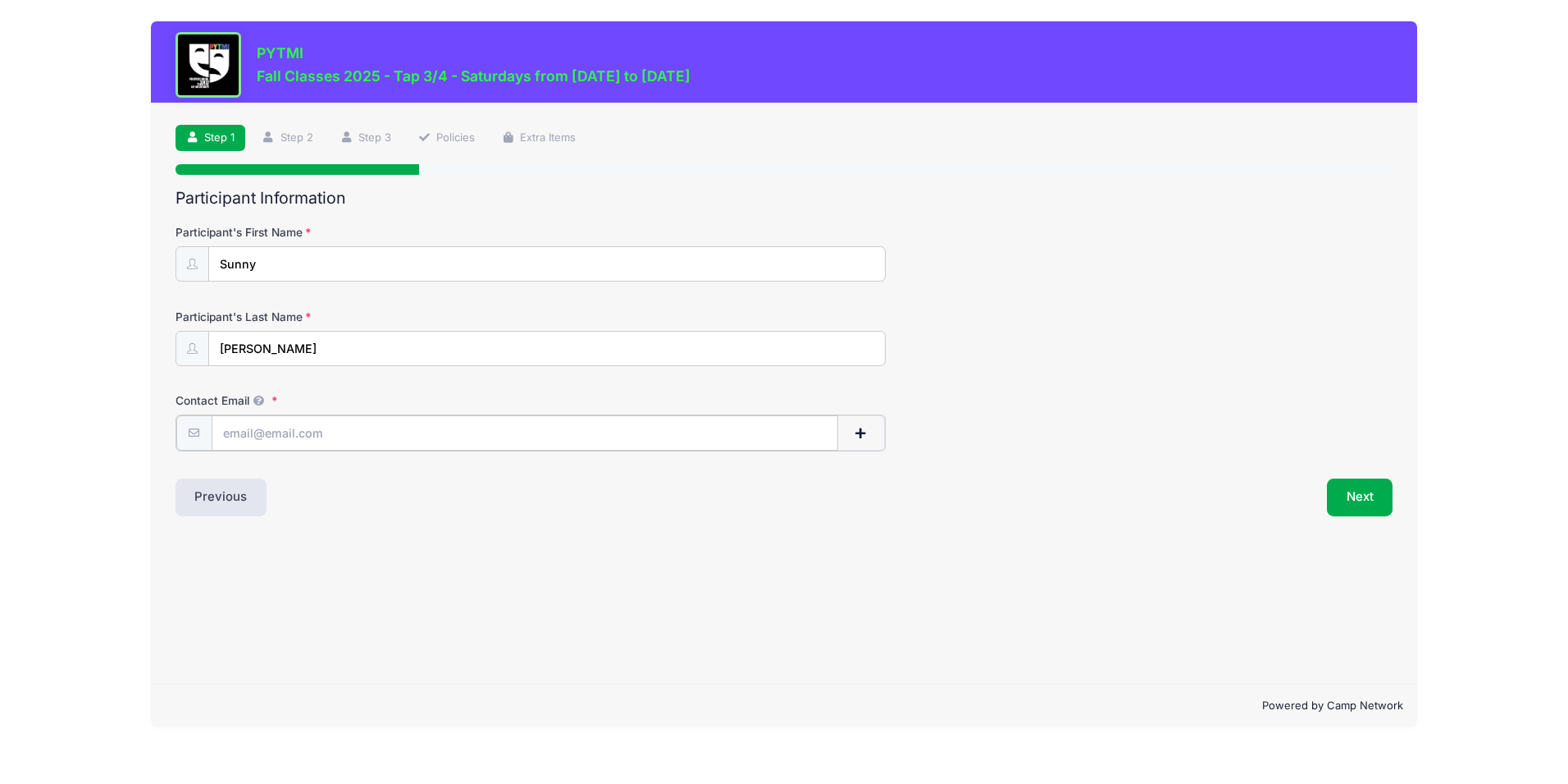
click at [309, 434] on input "Contact Email" at bounding box center [525, 432] width 627 height 35
type input "[EMAIL_ADDRESS][DOMAIN_NAME]"
click at [1351, 497] on button "Next" at bounding box center [1360, 496] width 66 height 38
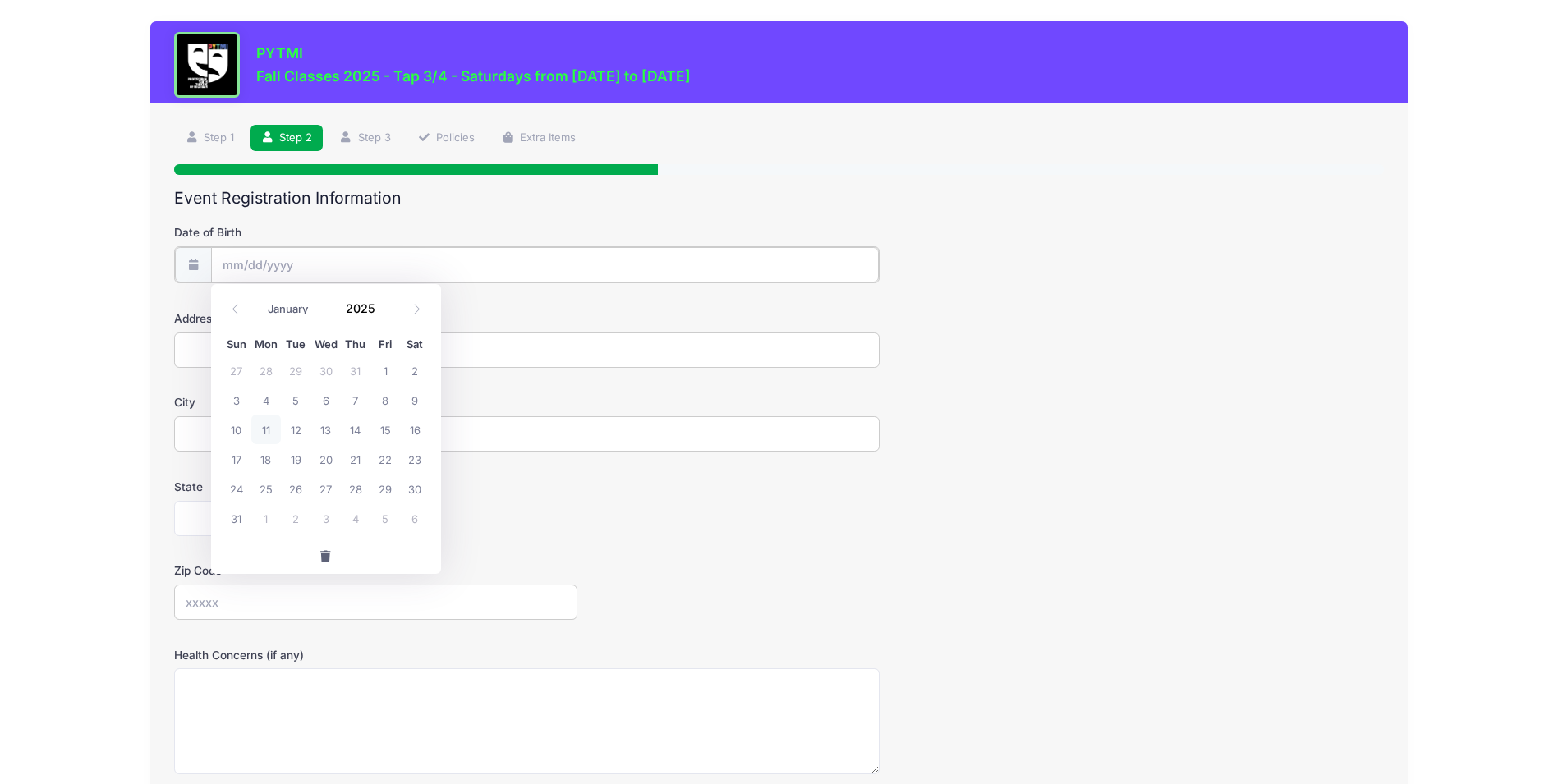
click at [328, 249] on input "Date of Birth" at bounding box center [545, 264] width 669 height 35
click at [387, 311] on span at bounding box center [386, 314] width 12 height 13
click at [382, 311] on span at bounding box center [386, 314] width 12 height 13
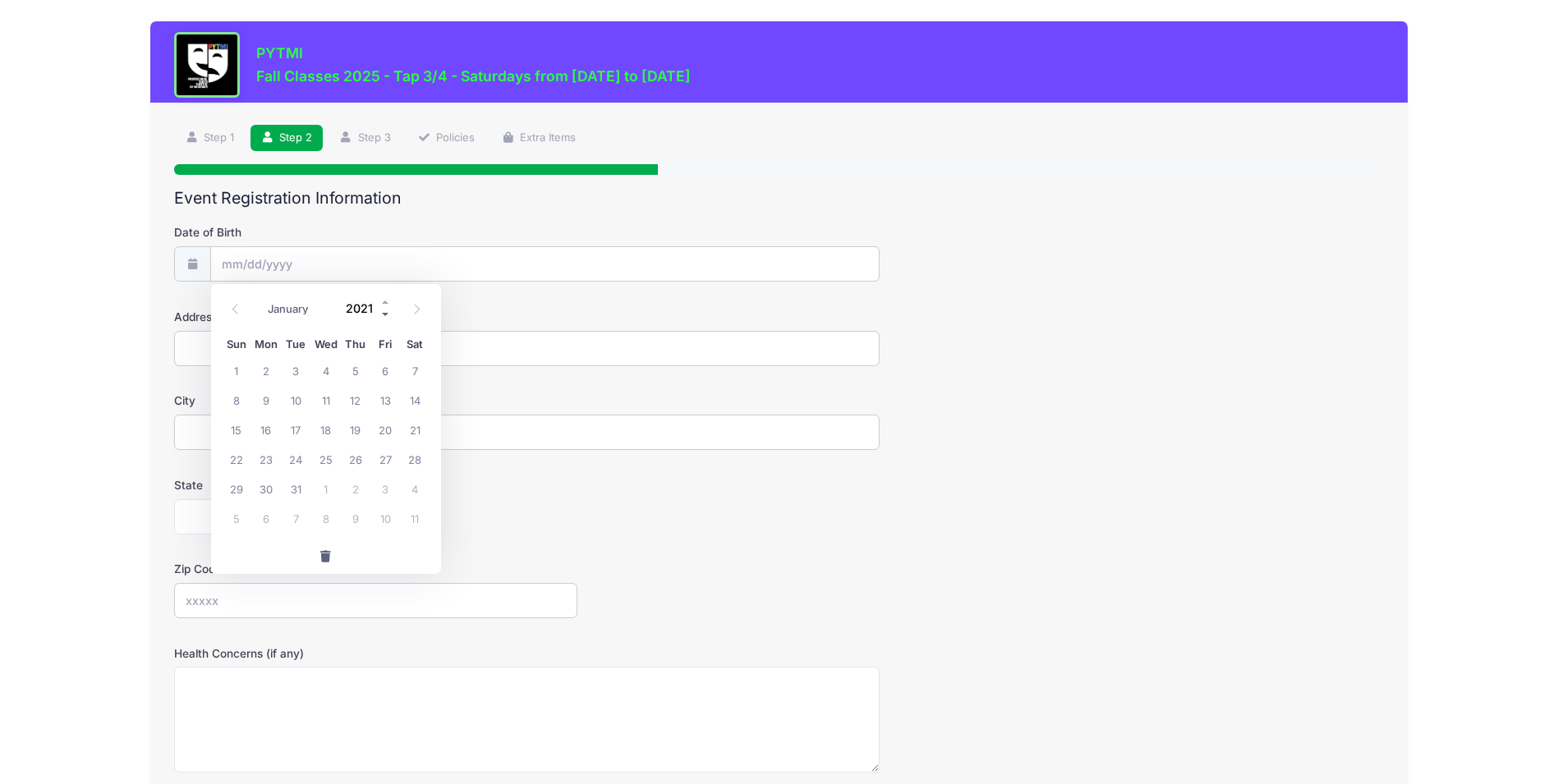
click at [382, 311] on span at bounding box center [386, 314] width 12 height 13
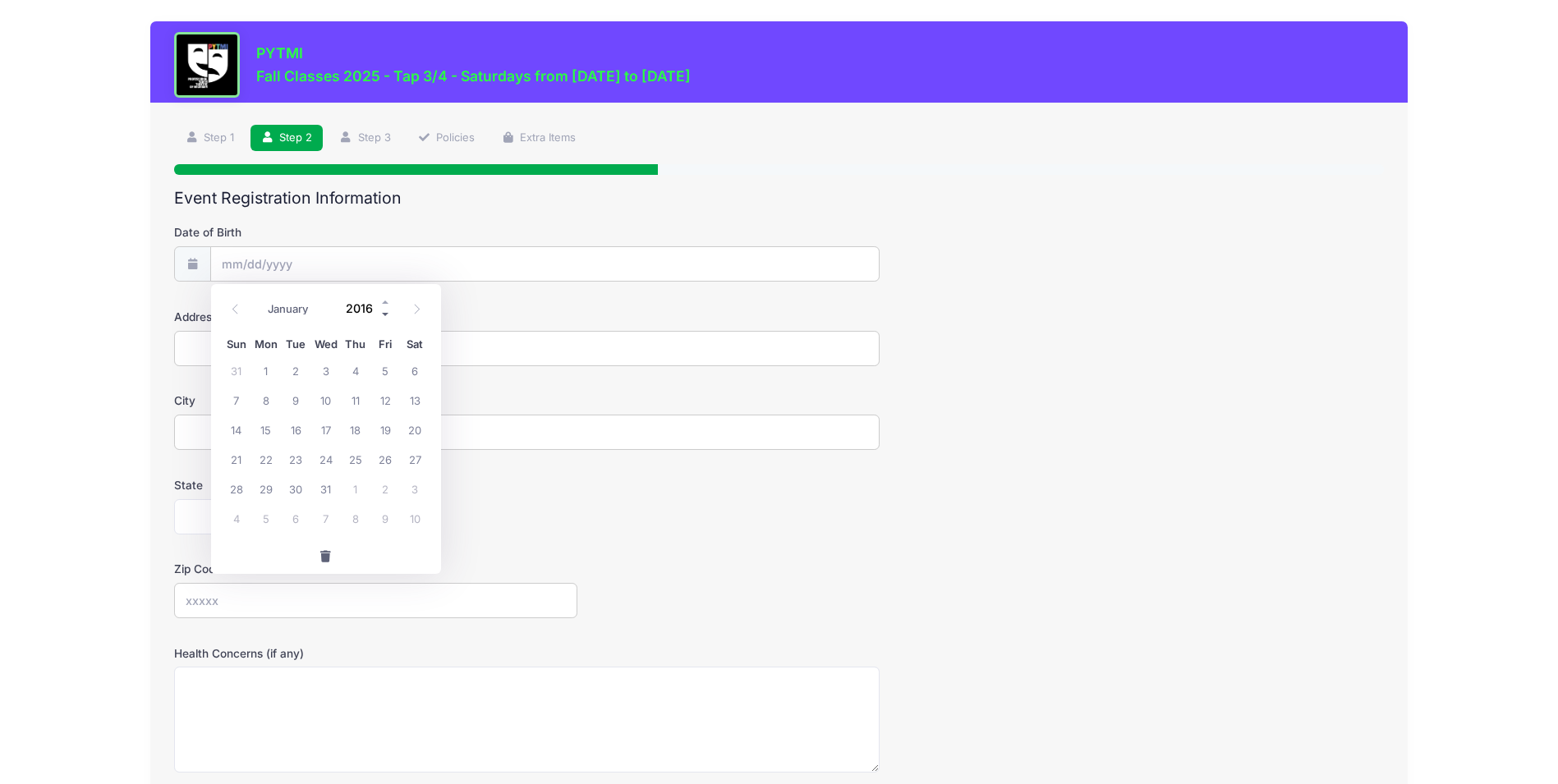
click at [382, 311] on span at bounding box center [386, 314] width 12 height 13
click at [382, 299] on span at bounding box center [386, 302] width 12 height 13
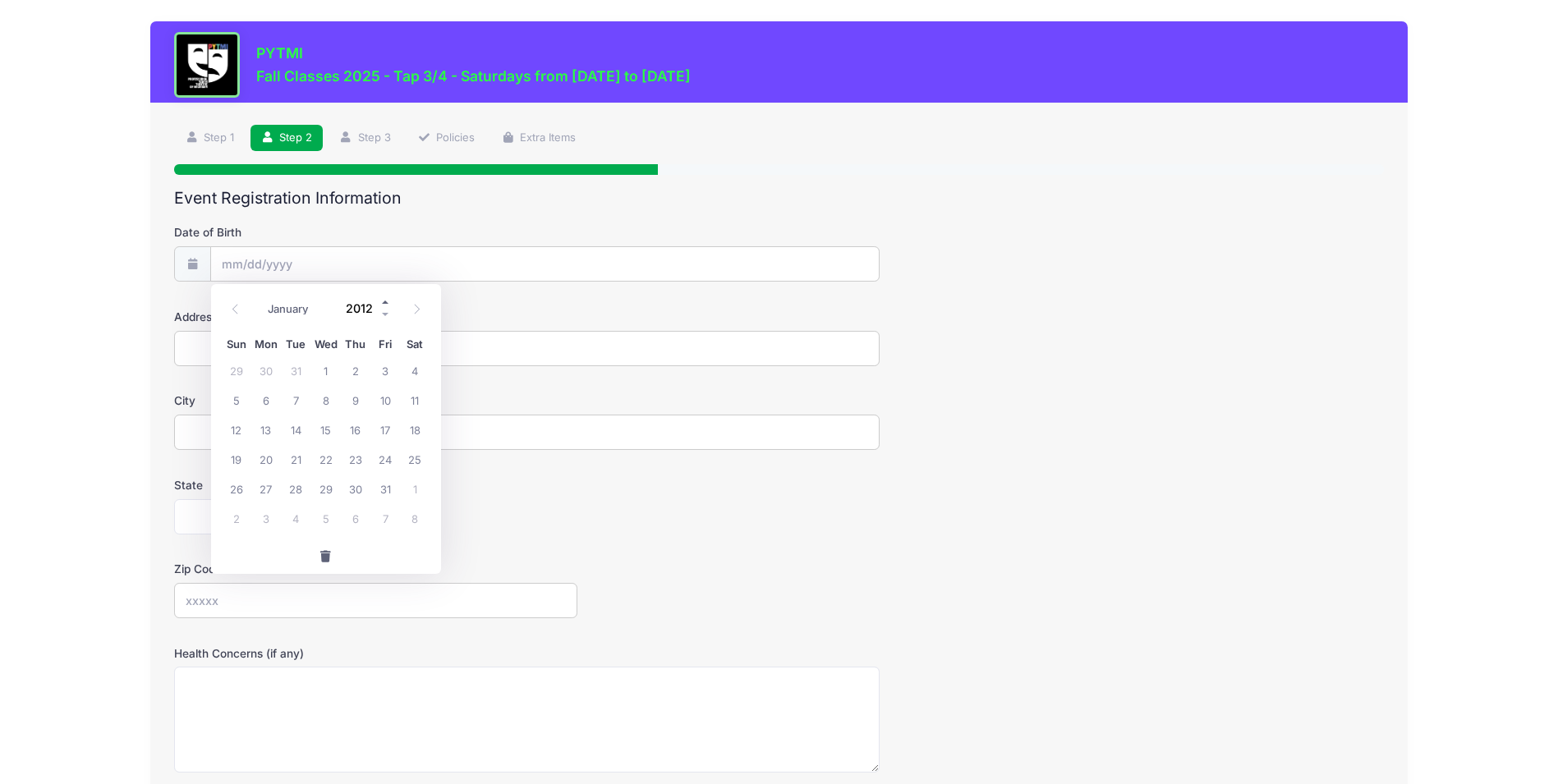
type input "2013"
click at [272, 302] on select "January February March April May June July August September October November De…" at bounding box center [297, 309] width 73 height 21
select select "4"
click at [261, 298] on select "January February March April May June July August September October November De…" at bounding box center [297, 309] width 73 height 21
click at [383, 458] on span "24" at bounding box center [385, 458] width 30 height 30
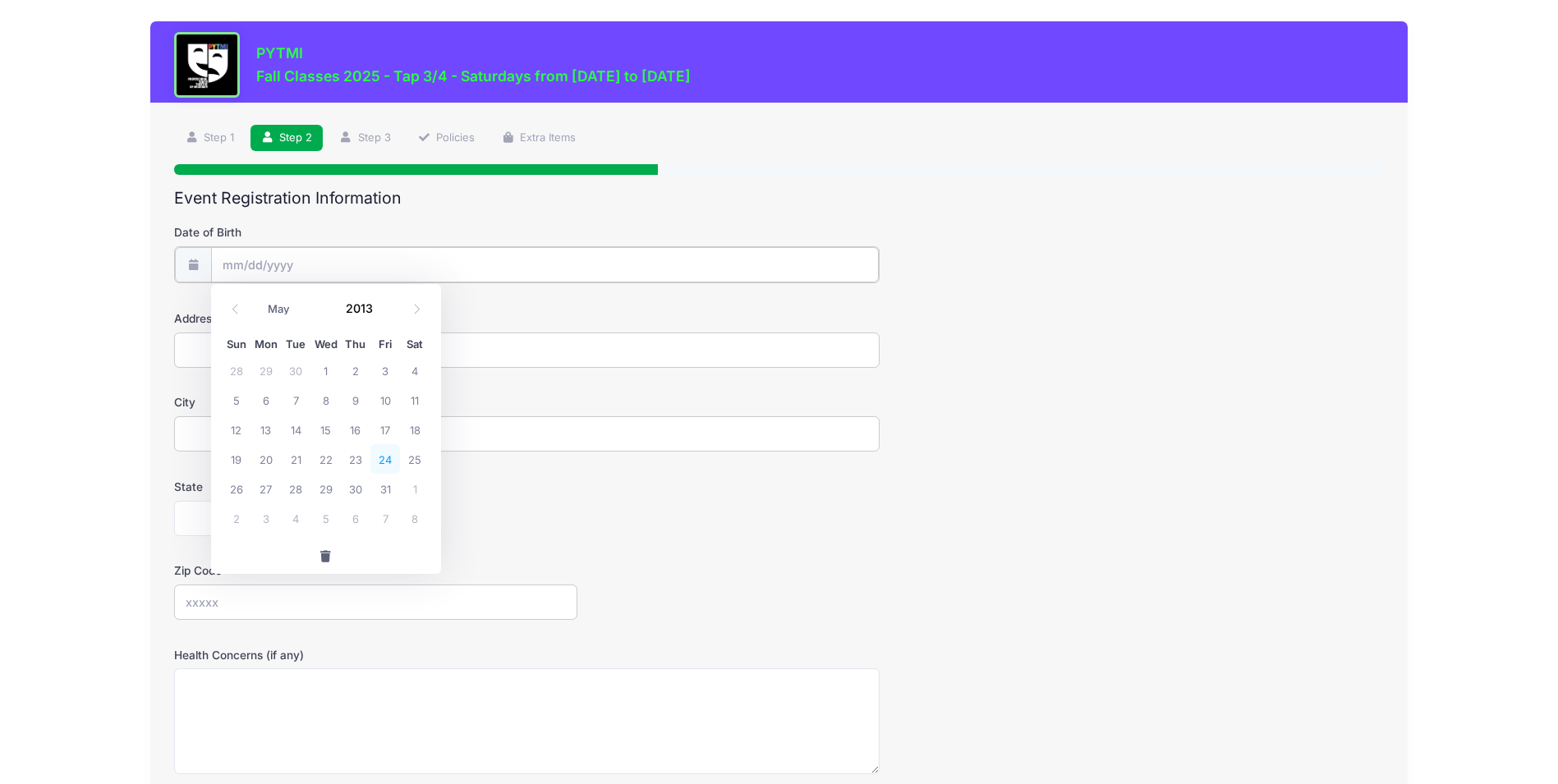
type input "05/24/2013"
click at [234, 344] on input "Address" at bounding box center [526, 348] width 706 height 35
type input "1240 W Cross St"
type input "Ypsilanti"
select select "MI"
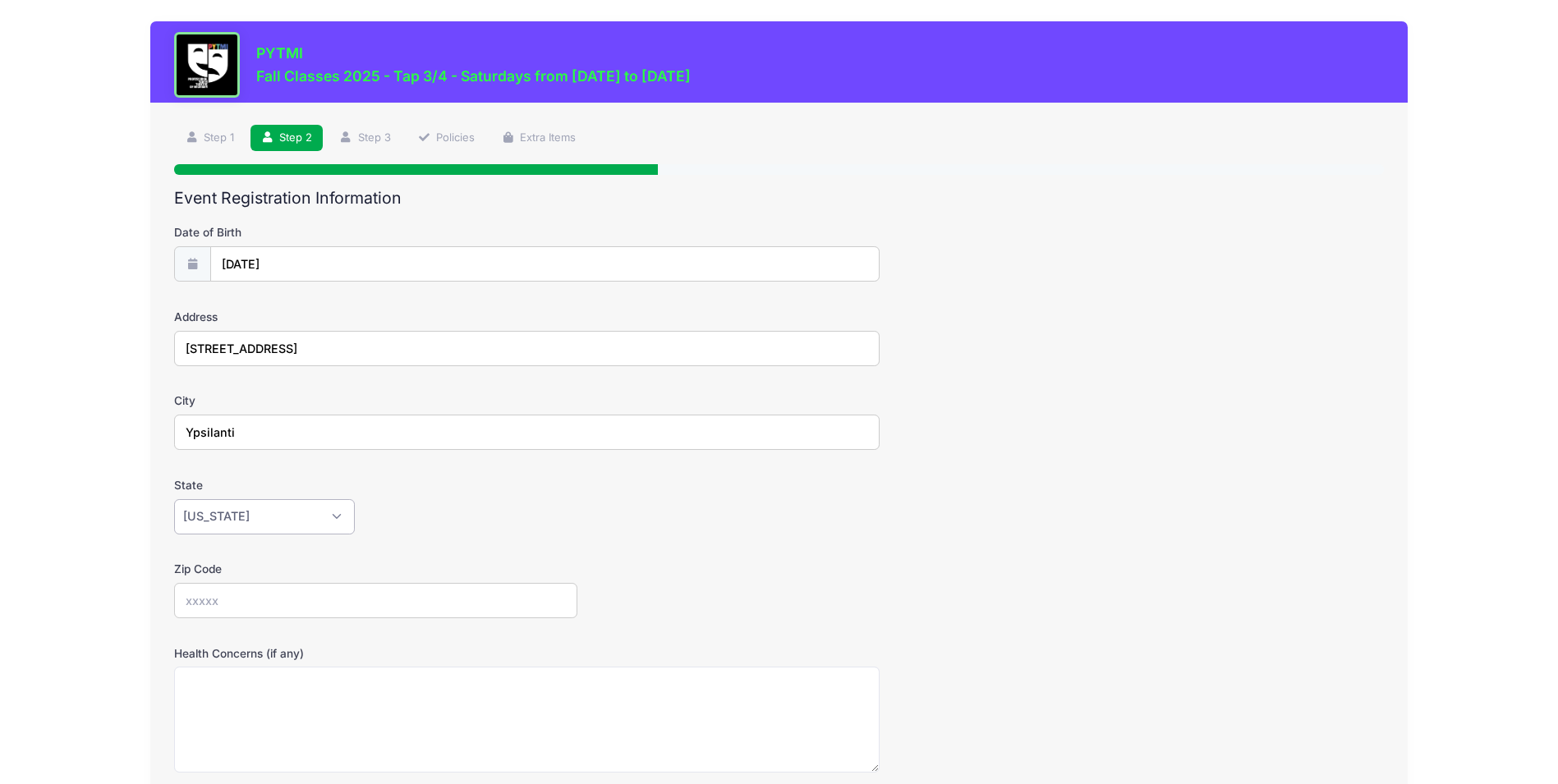
type input "48197"
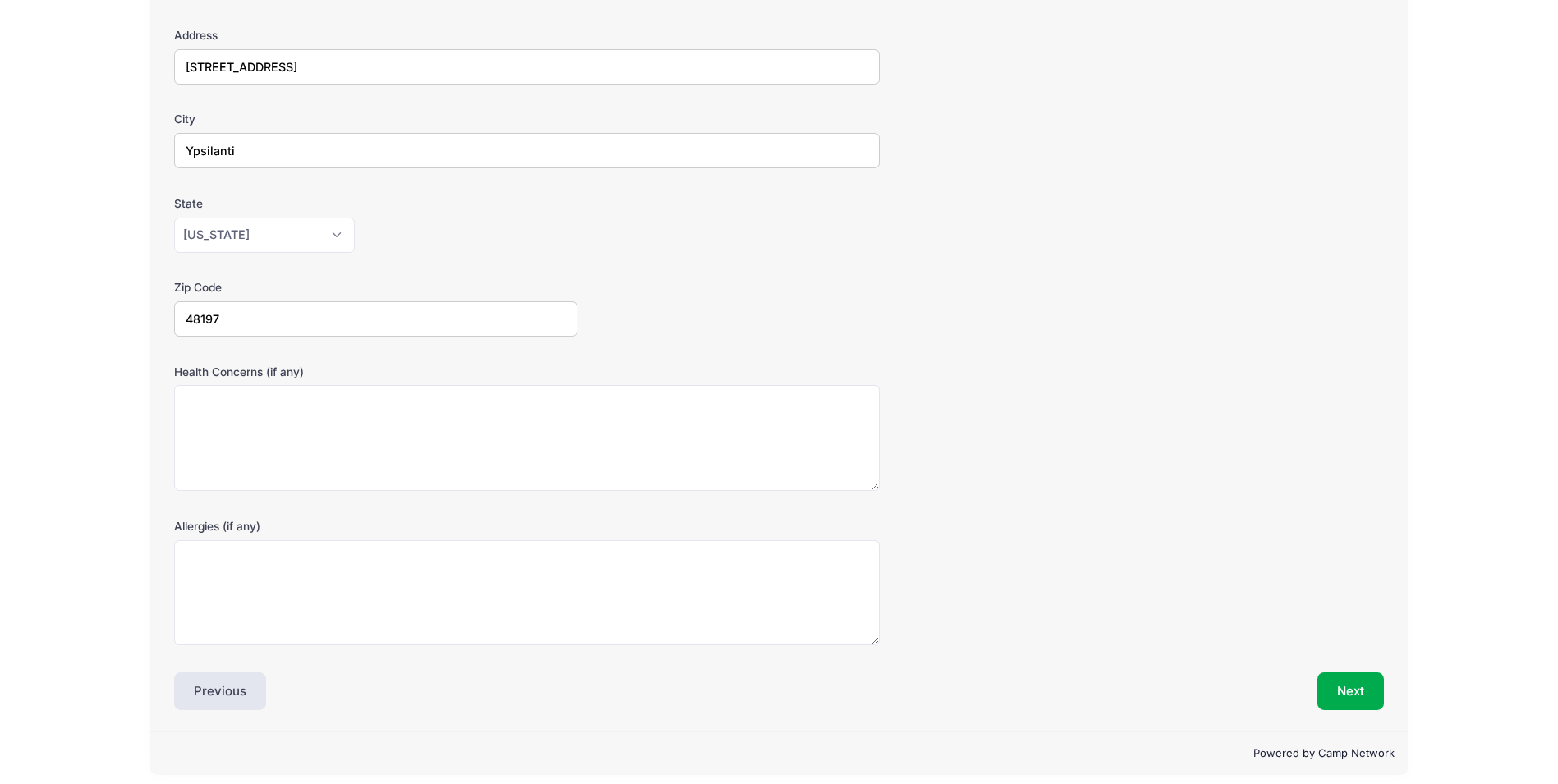
scroll to position [294, 0]
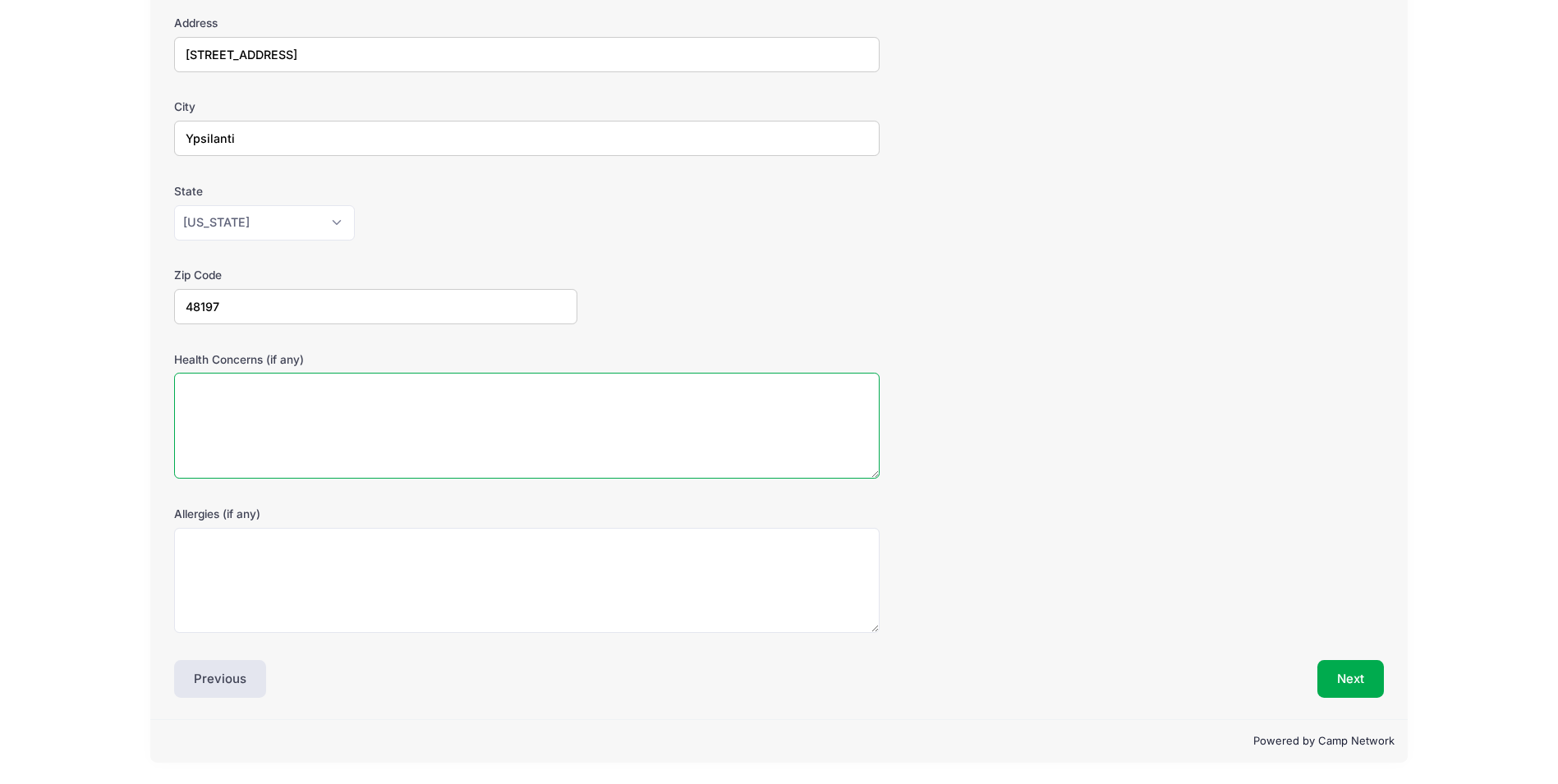
click at [339, 417] on textarea "Health Concerns (if any)" at bounding box center [526, 425] width 706 height 106
type textarea "Celiac Disease"
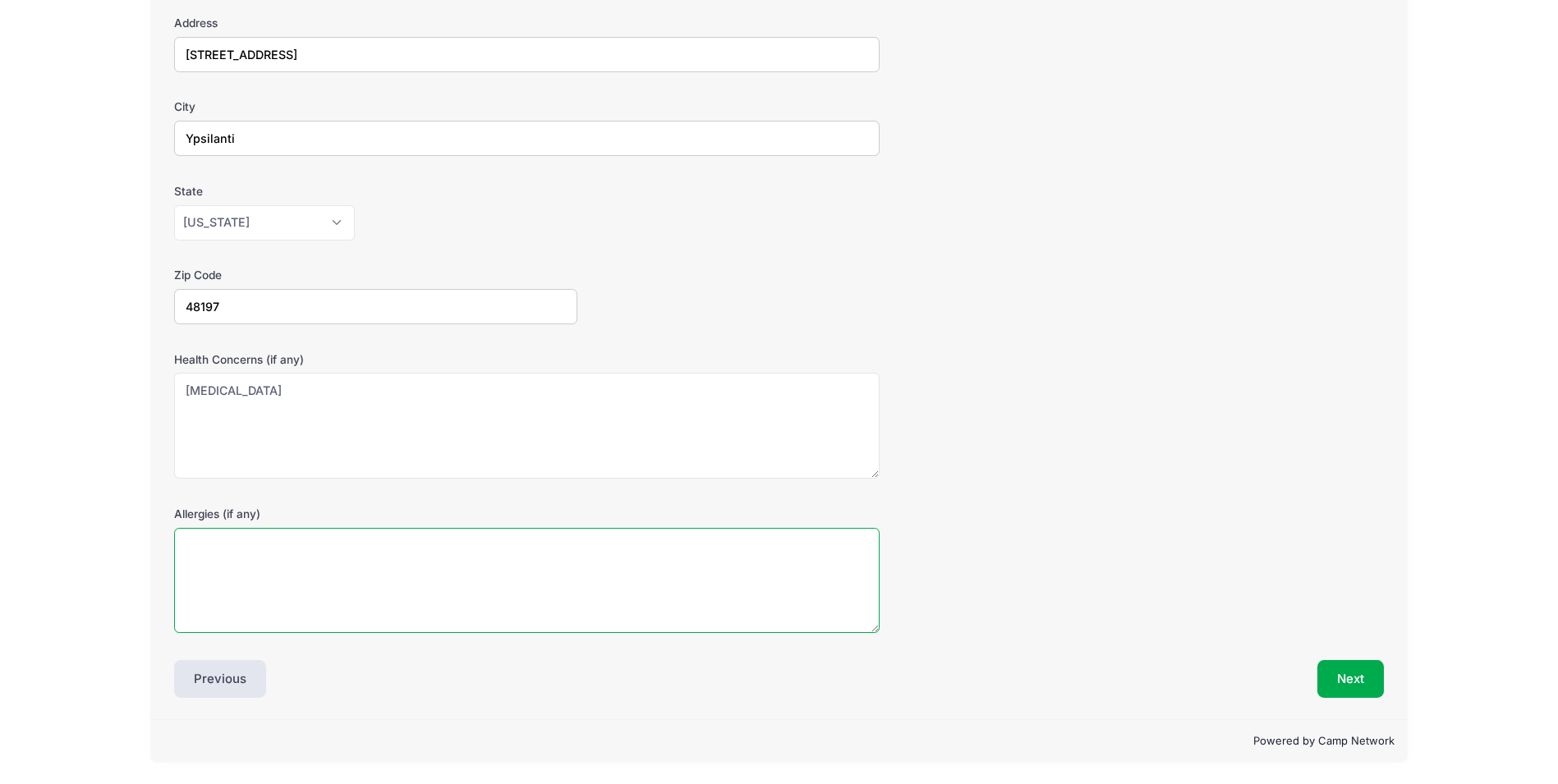
click at [328, 569] on textarea "Allergies (if any)" at bounding box center [526, 581] width 706 height 106
type textarea "C"
type textarea "All food must be gluten free!"
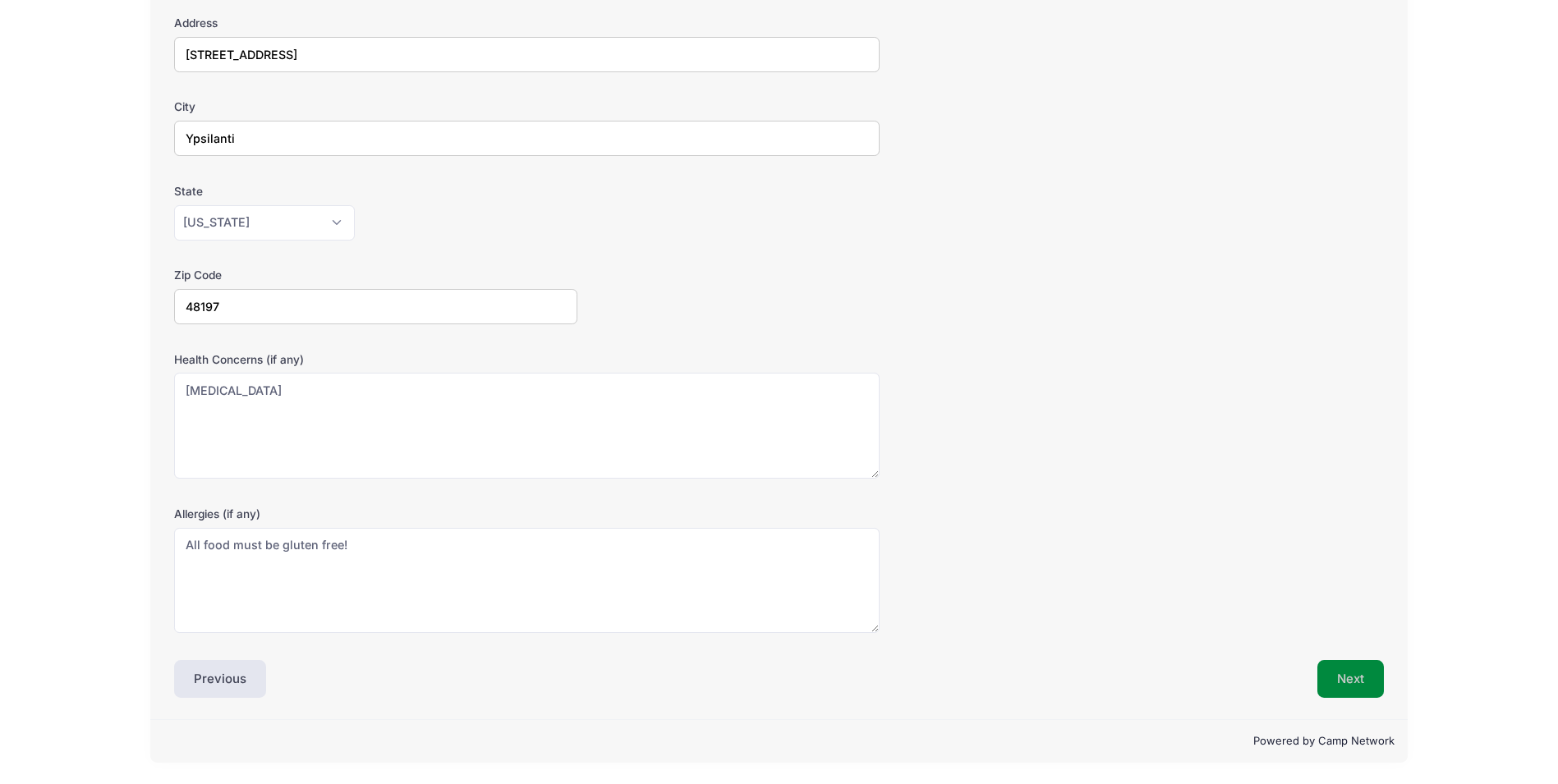
click at [1334, 676] on button "Next" at bounding box center [1350, 678] width 66 height 38
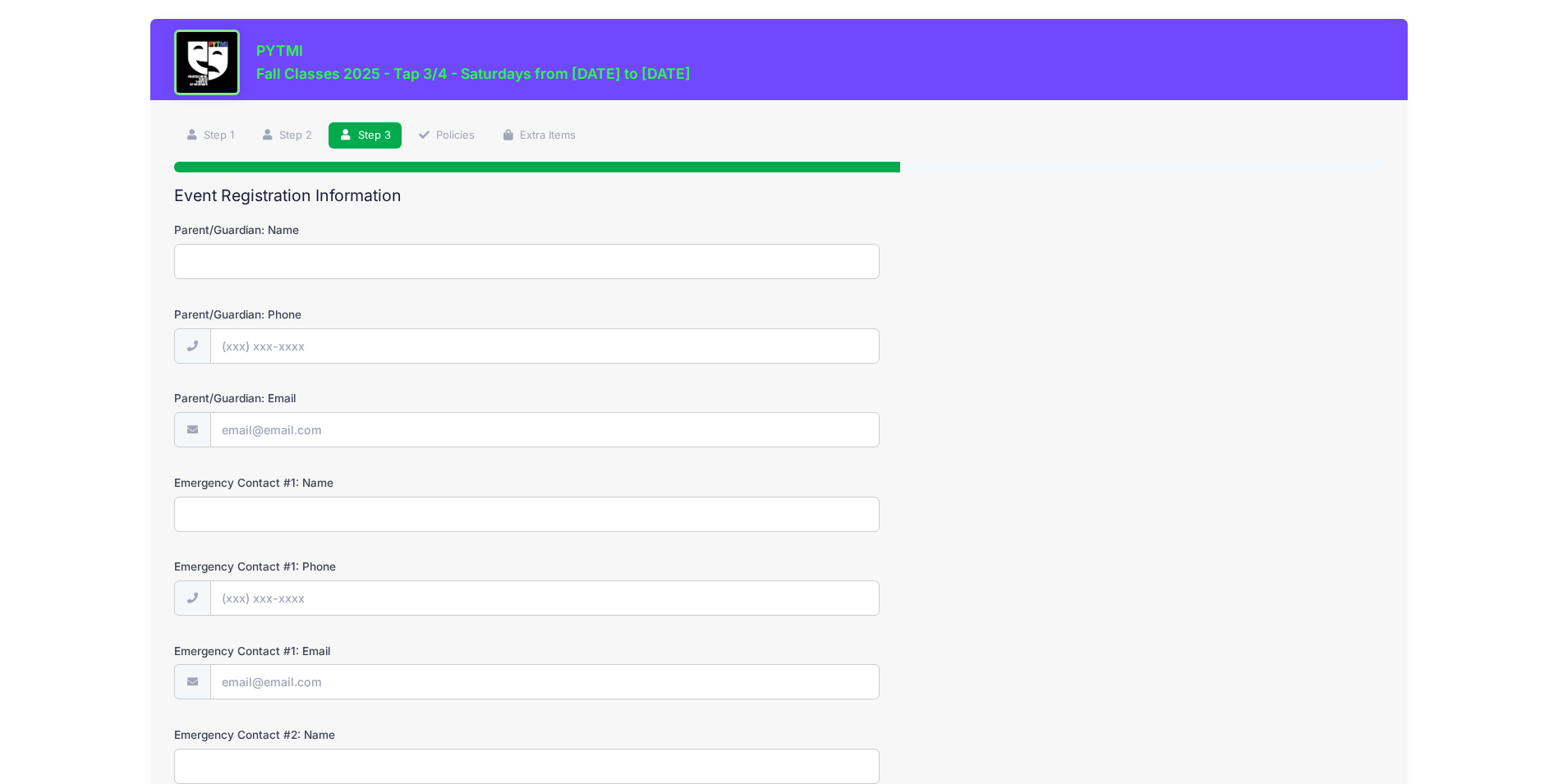
scroll to position [0, 0]
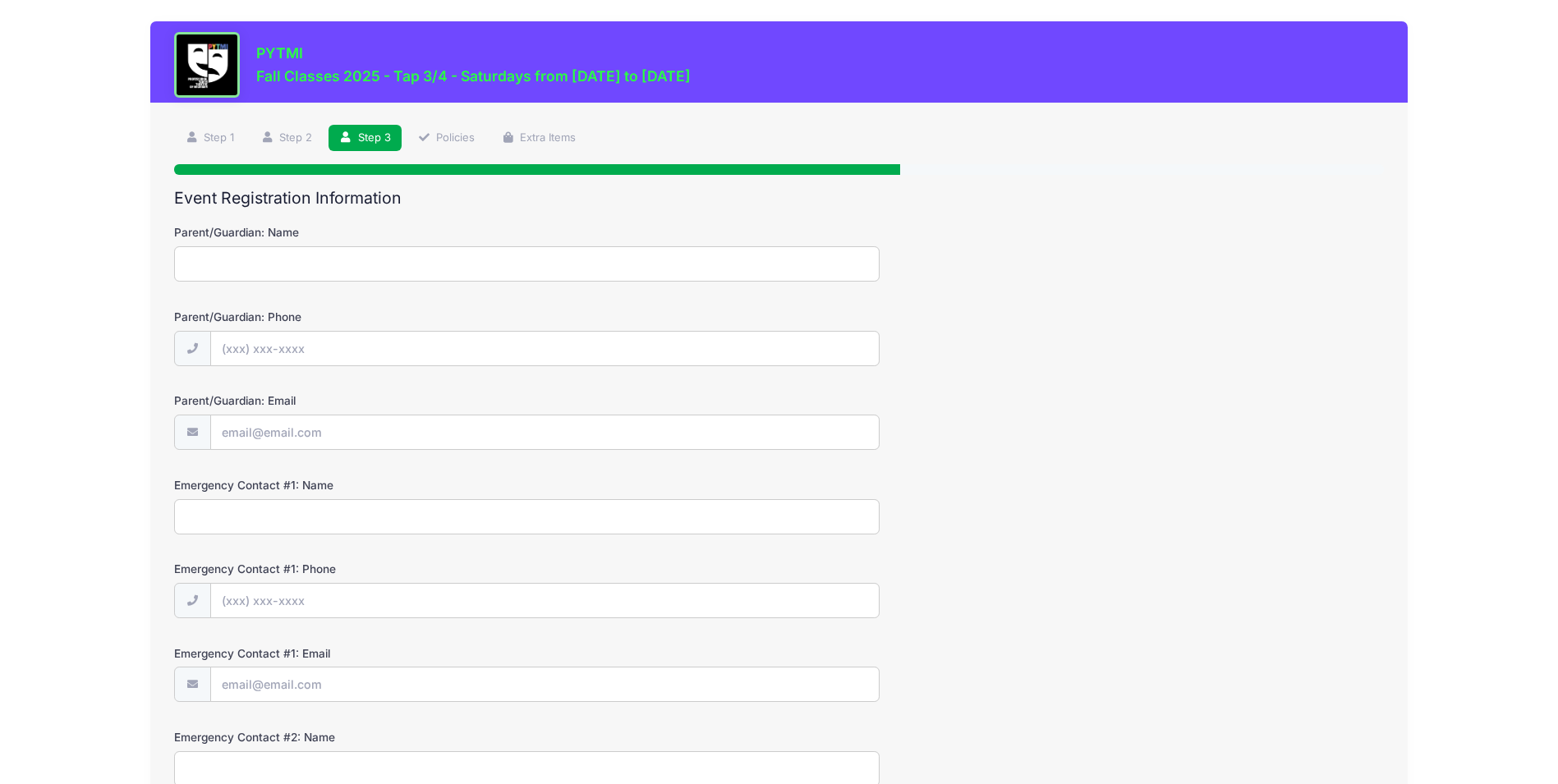
click at [201, 269] on input "Parent/Guardian: Name" at bounding box center [526, 263] width 706 height 35
type input "Leah and Joel Barson"
type input "(248) 721-1591"
type input "leahbarson16@gmail.com"
type input "Joel Barson"
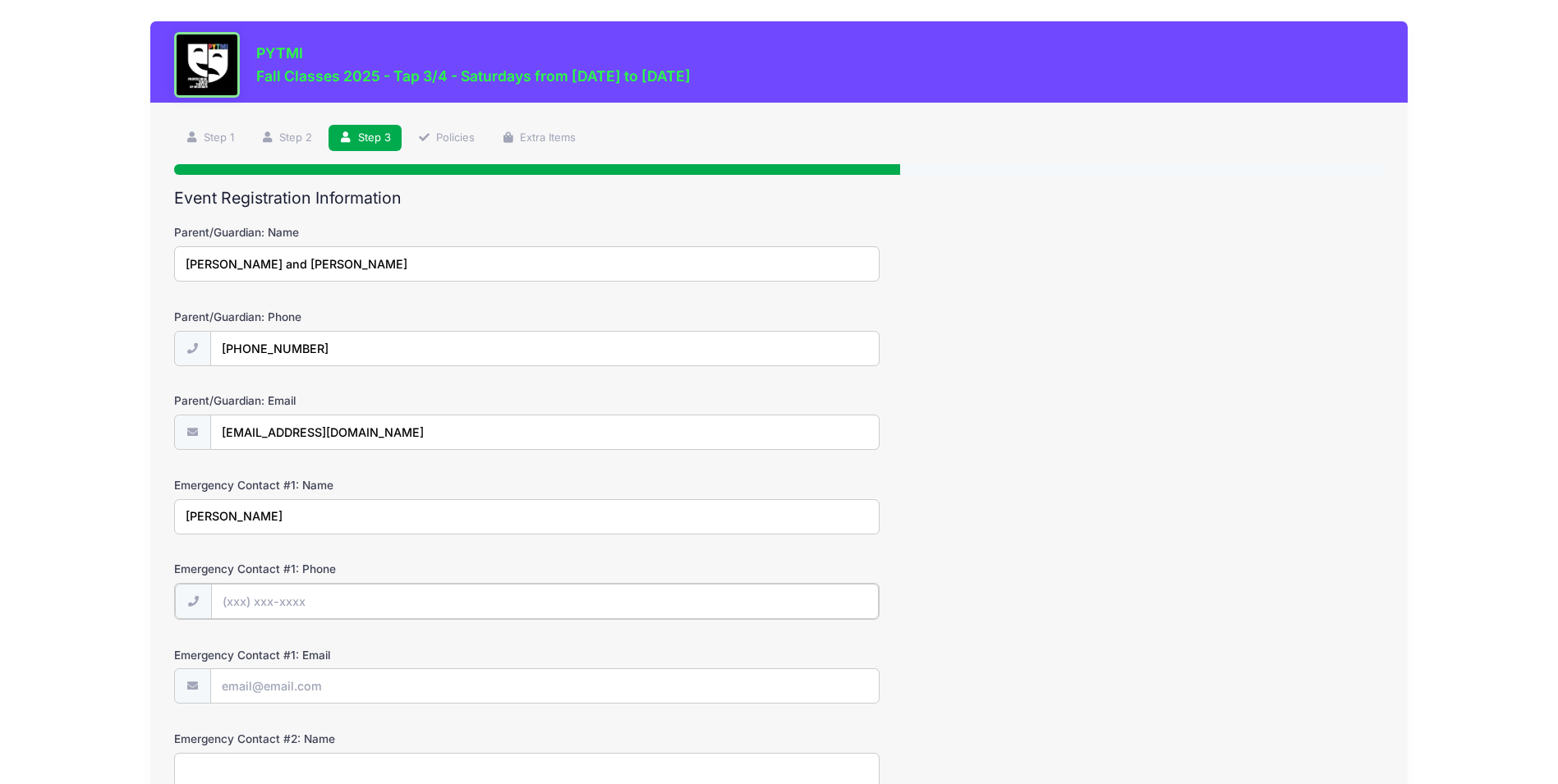
type input "(248) 721-1590"
click at [1243, 530] on div "Emergency Contact #1: Name Joel Barson" at bounding box center [778, 506] width 1209 height 57
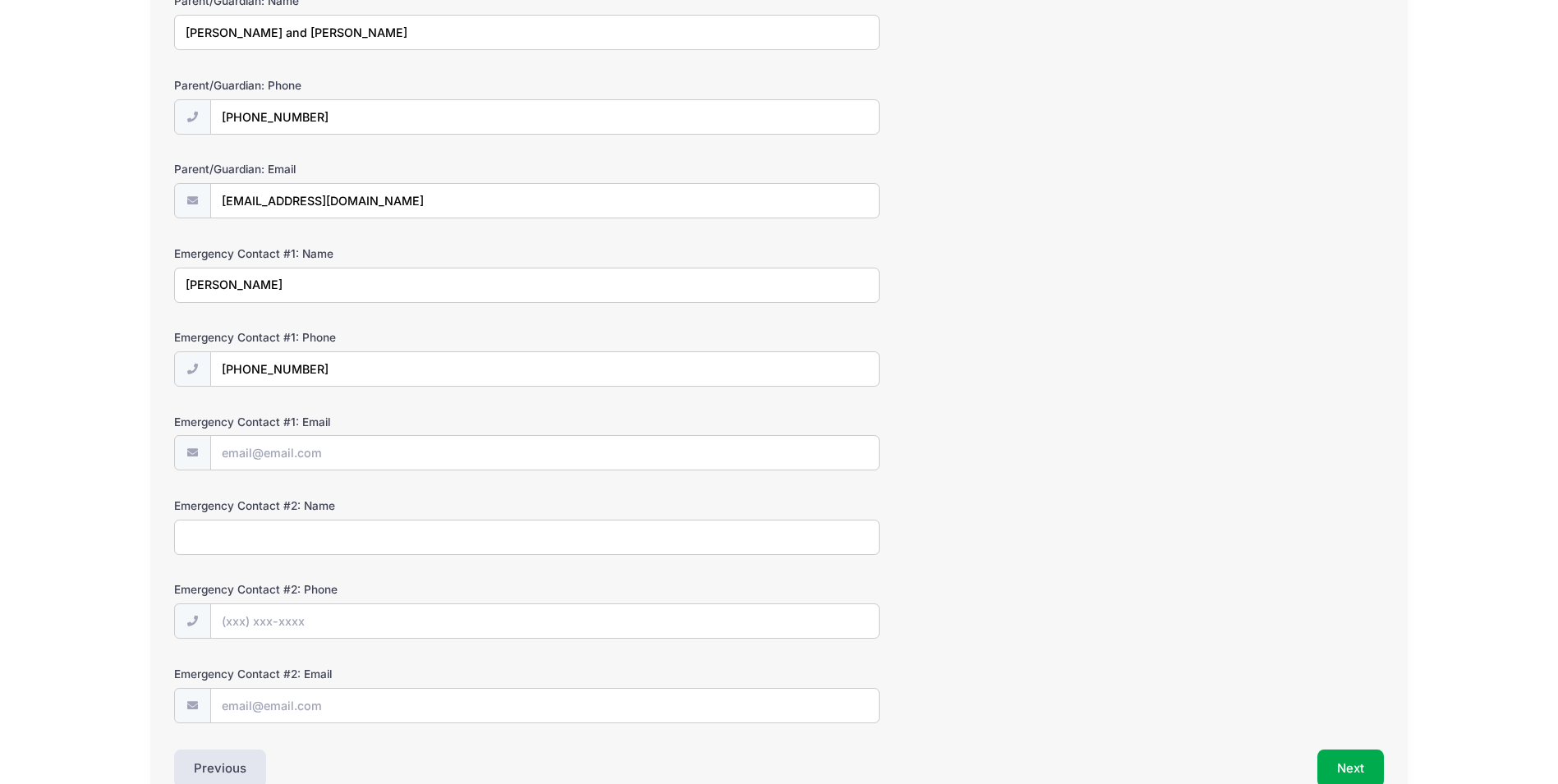
scroll to position [321, 0]
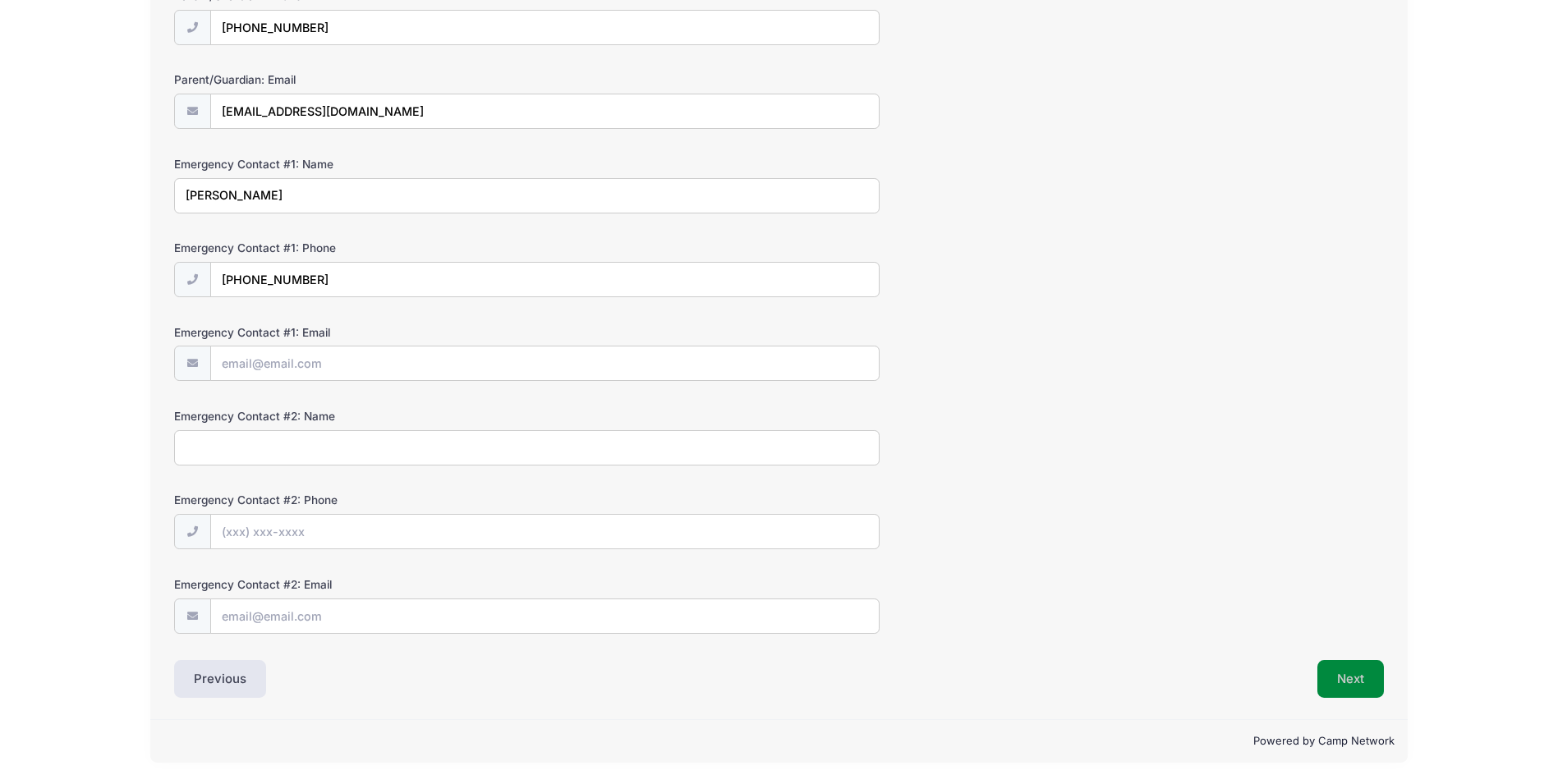
click at [1338, 670] on button "Next" at bounding box center [1350, 678] width 66 height 38
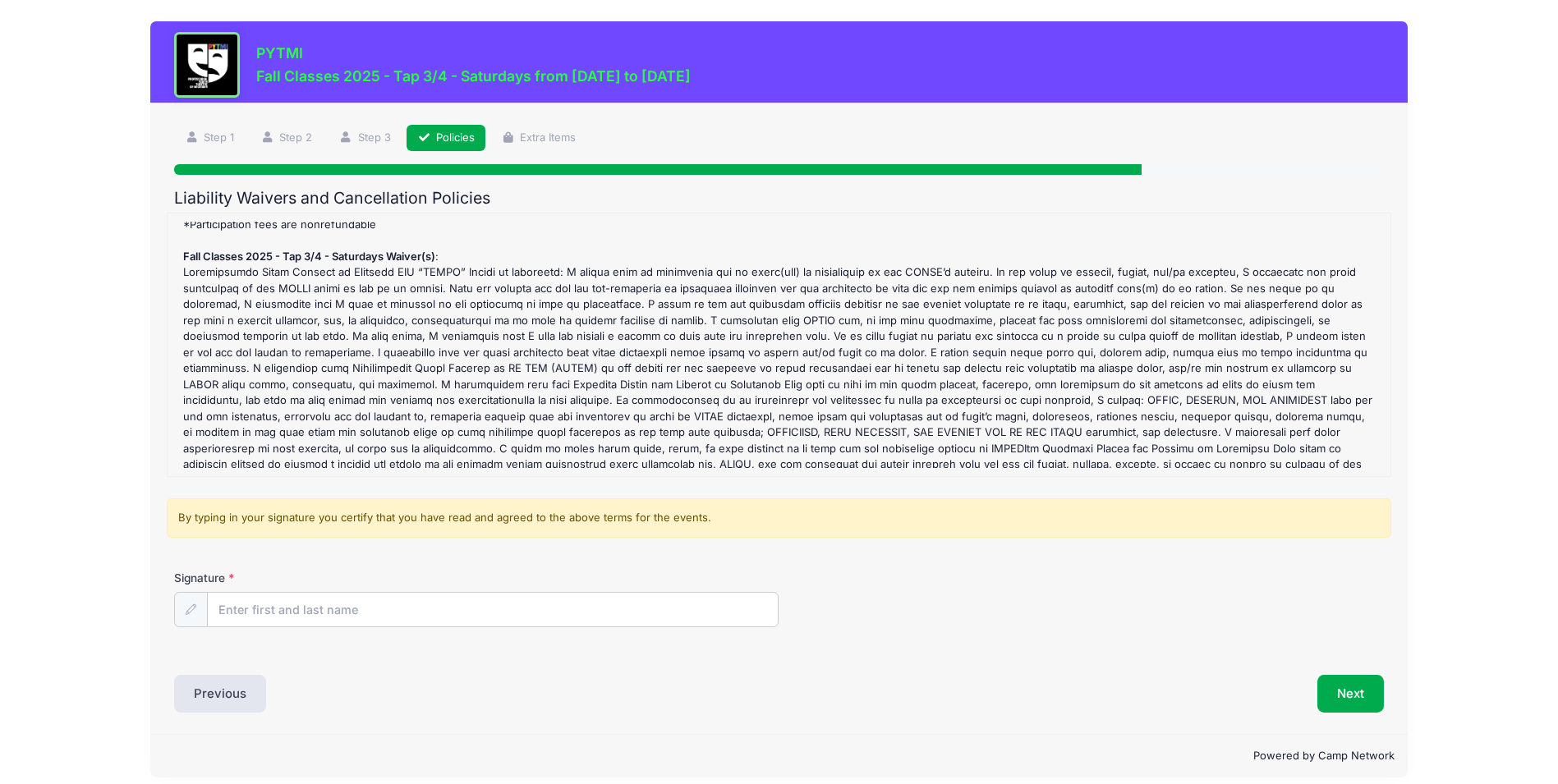
scroll to position [42, 0]
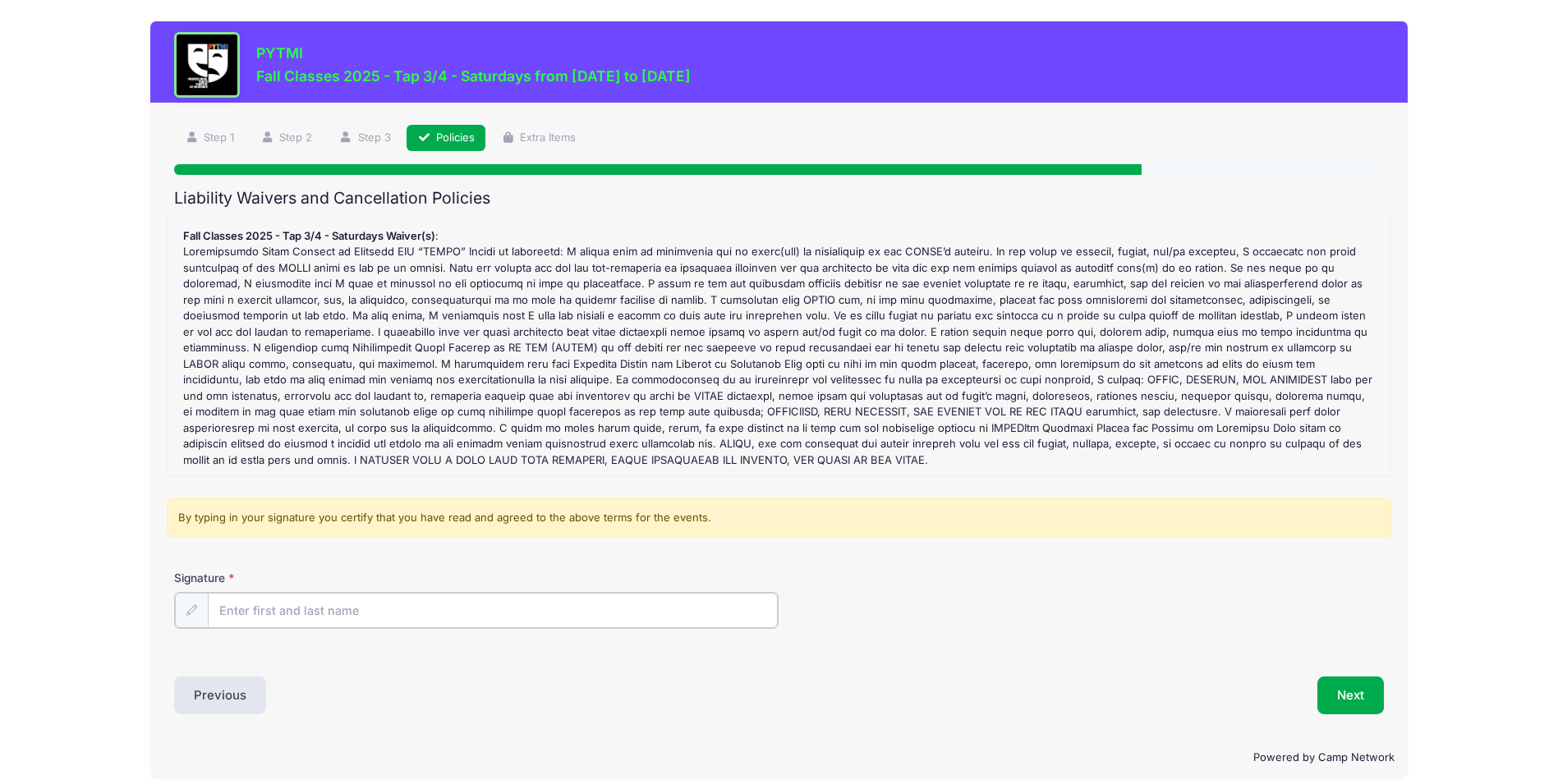
click at [405, 612] on input "Signature" at bounding box center [492, 609] width 569 height 35
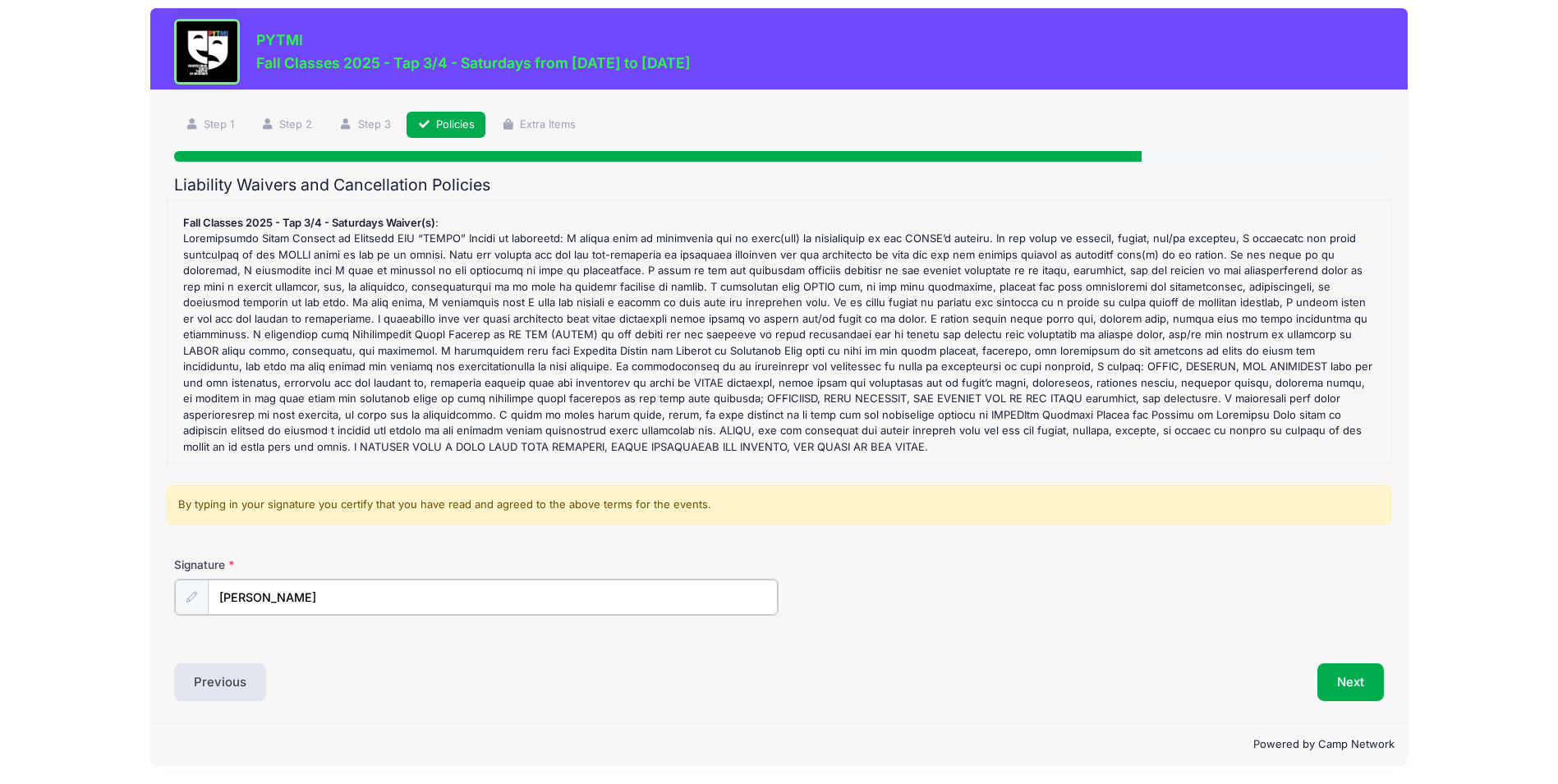
scroll to position [16, 0]
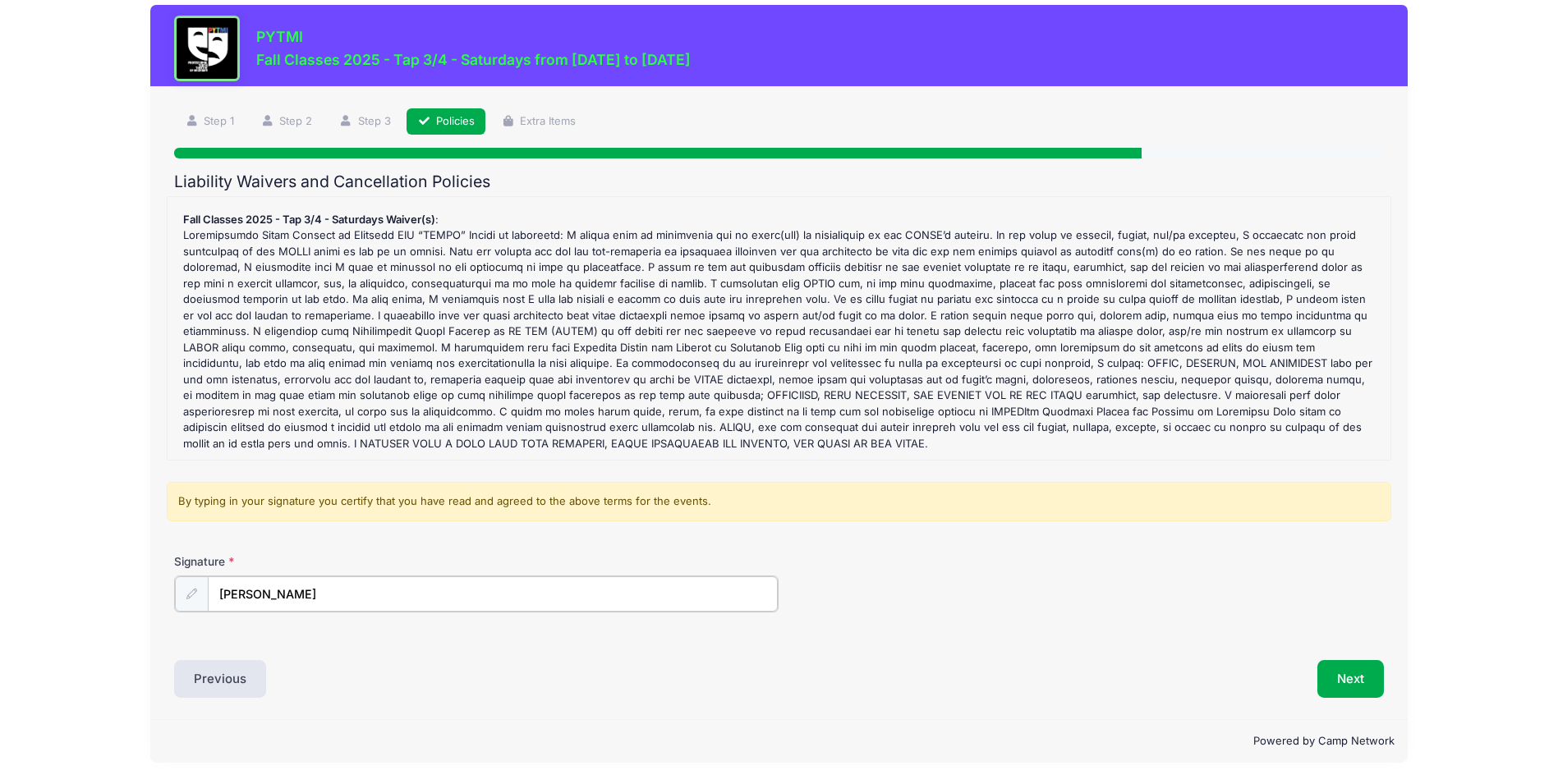
click at [261, 596] on input "Leah R Barson" at bounding box center [492, 593] width 569 height 35
type input "Leah Barson"
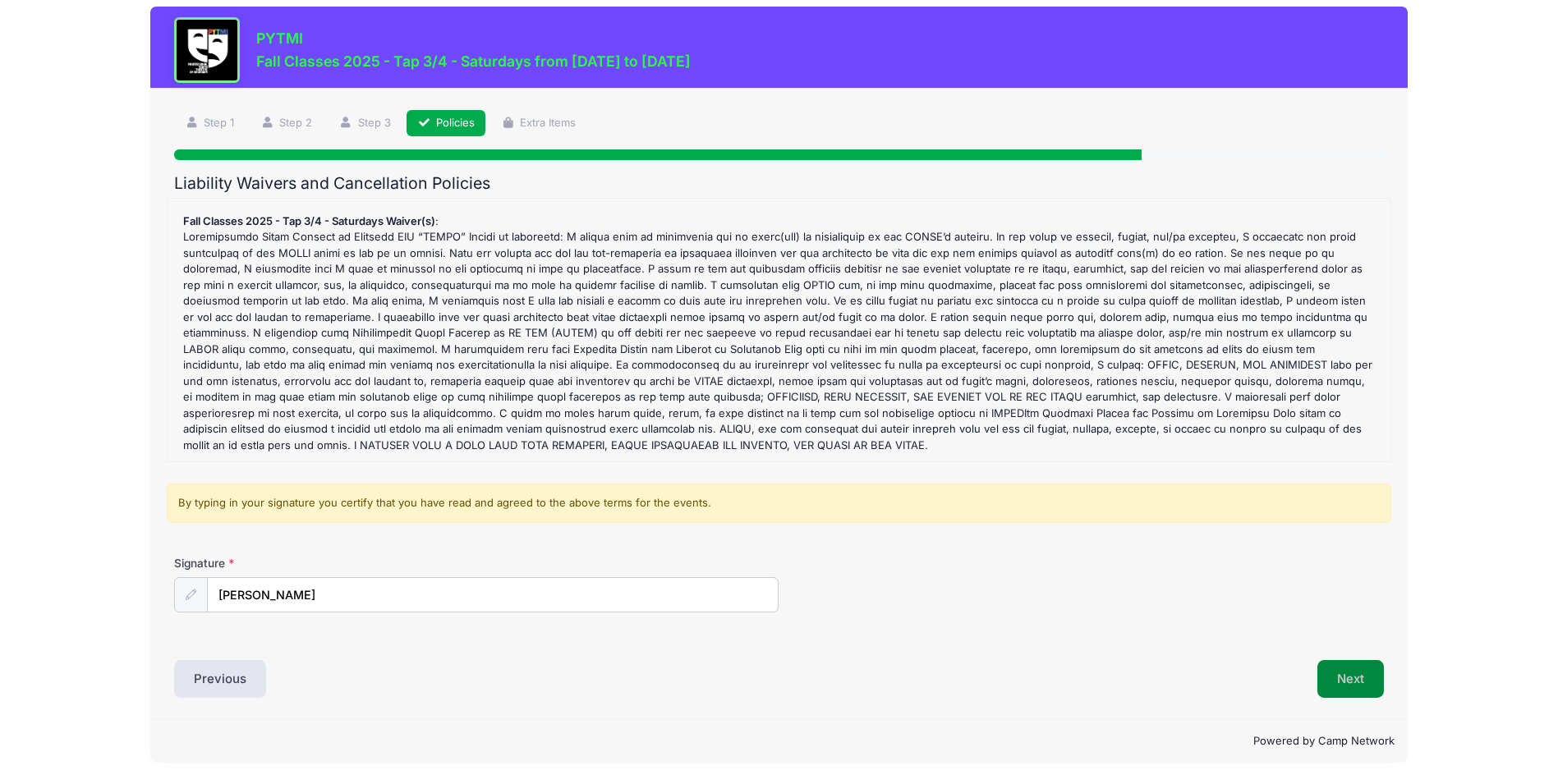
click at [1337, 677] on button "Next" at bounding box center [1350, 678] width 66 height 38
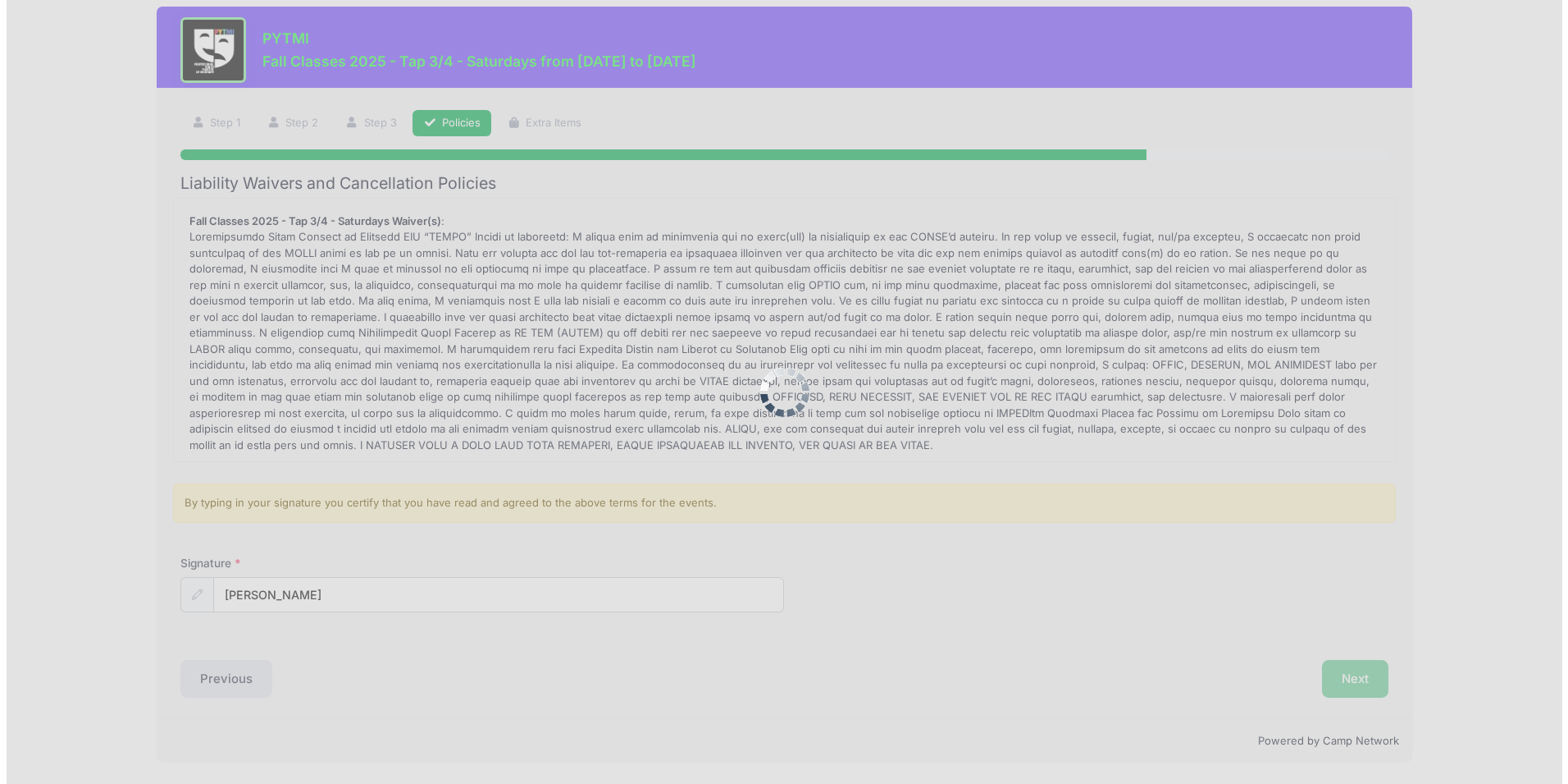
scroll to position [0, 0]
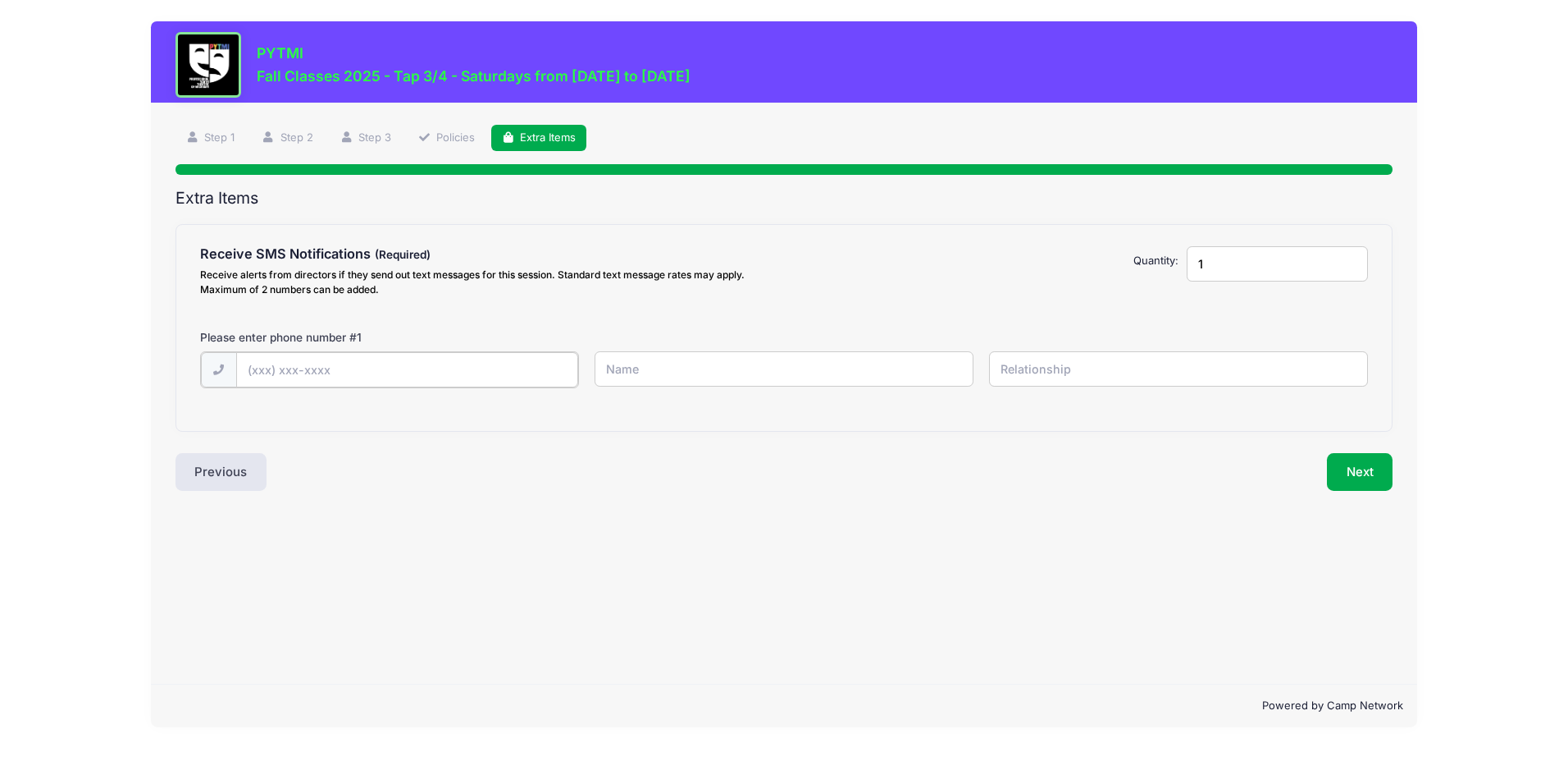
click at [0, 0] on input "text" at bounding box center [0, 0] width 0 height 0
type input "(248) 721-1591"
click at [0, 0] on input "text" at bounding box center [0, 0] width 0 height 0
type input "Leah Barson"
click at [0, 0] on input "text" at bounding box center [0, 0] width 0 height 0
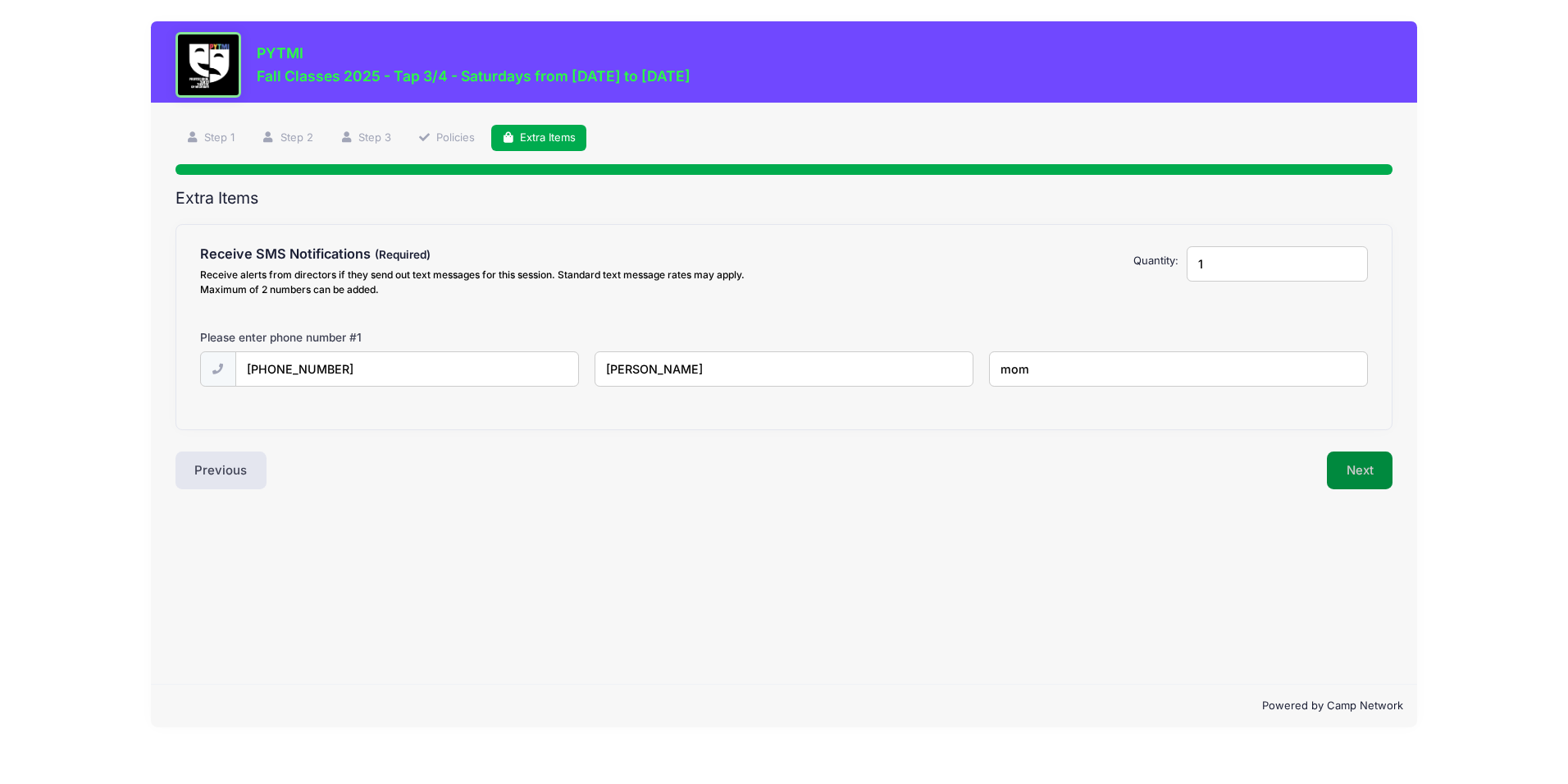
type input "mom"
click at [1370, 470] on button "Next" at bounding box center [1360, 470] width 66 height 38
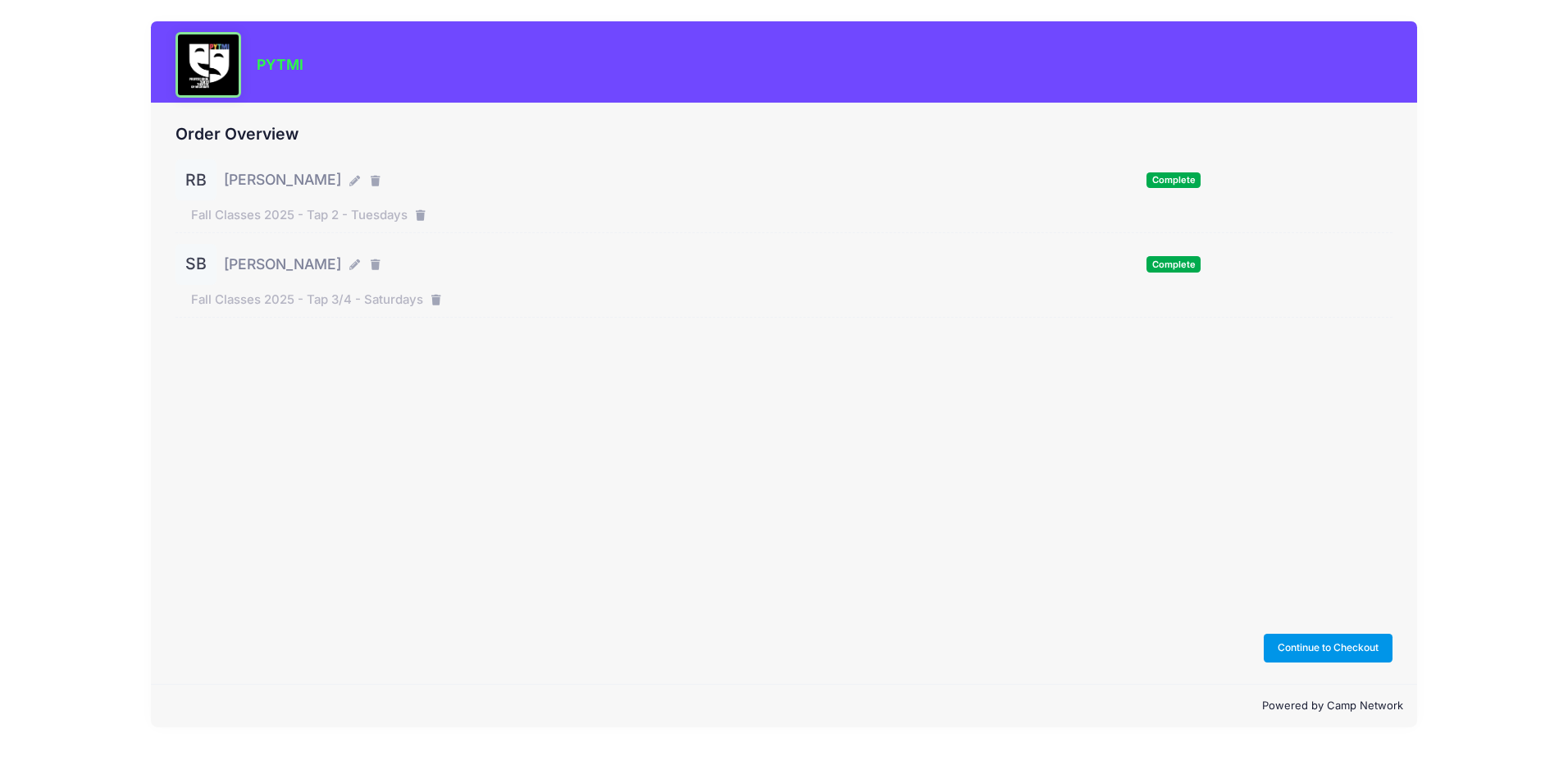
click at [1305, 643] on button "Continue to Checkout" at bounding box center [1328, 647] width 130 height 28
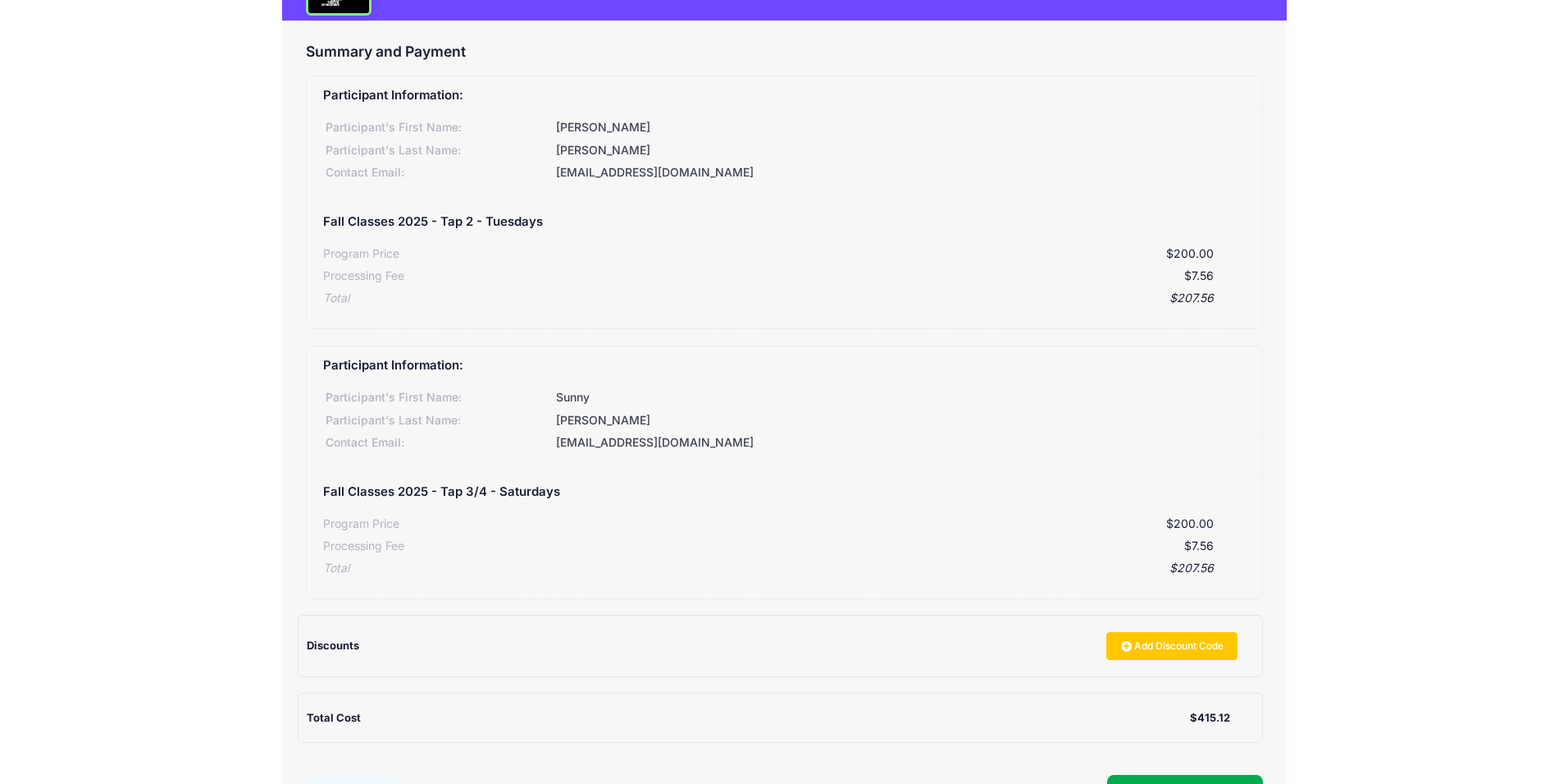
scroll to position [228, 0]
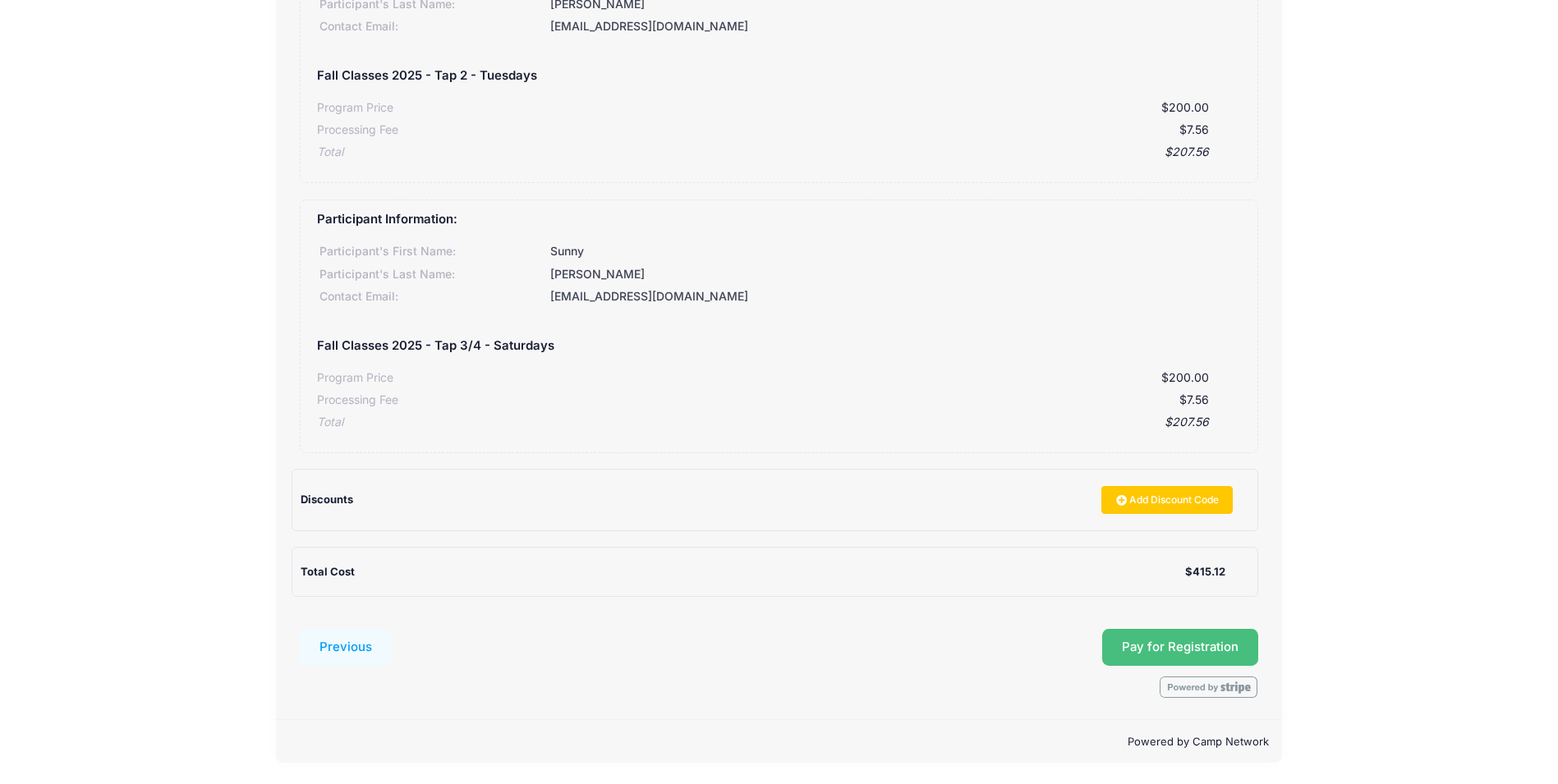
click at [1196, 646] on span "Pay for Registration" at bounding box center [1180, 646] width 116 height 15
